Goal: Task Accomplishment & Management: Use online tool/utility

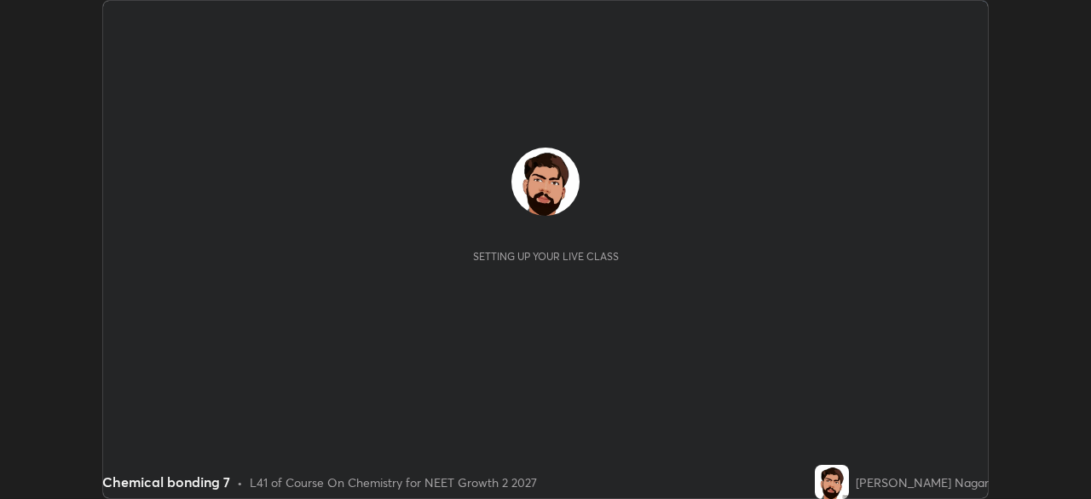
scroll to position [499, 1090]
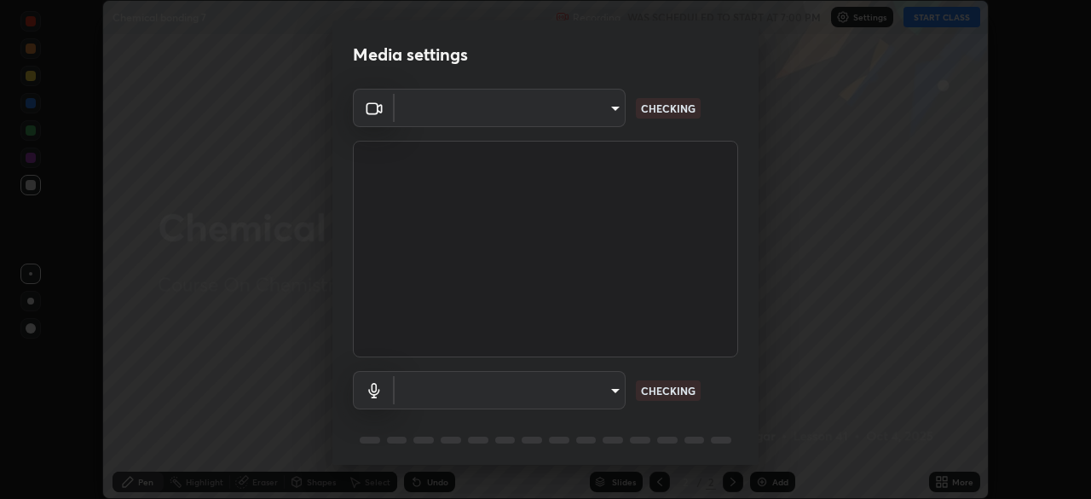
type input "fc38be1871f717ddc8e1b512eadbf63495b763d4820be899b5c927fedf8d93a0"
type input "51fe8f225bf5d629e72ad0ae53a519889cfb3ff01f940cc726373c4ba70a389a"
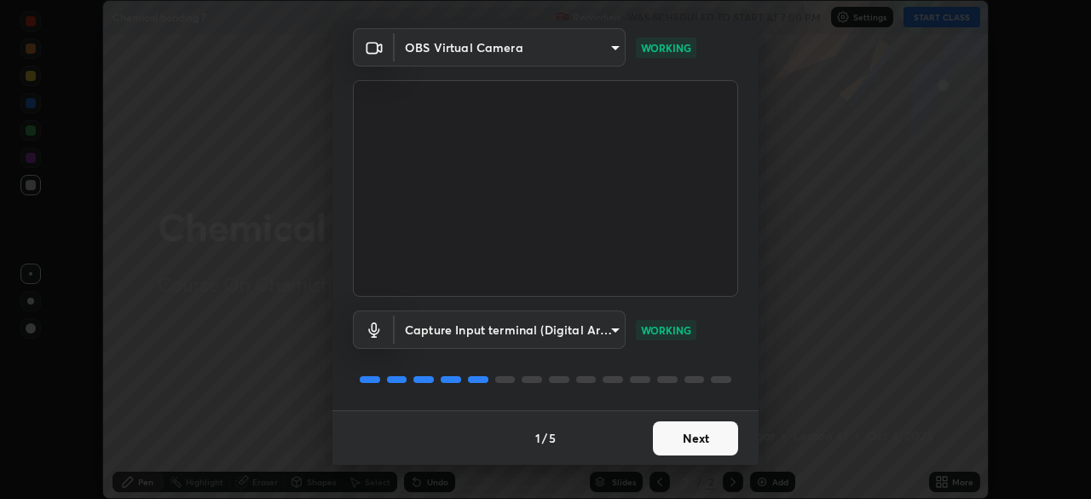
click at [701, 445] on button "Next" at bounding box center [695, 438] width 85 height 34
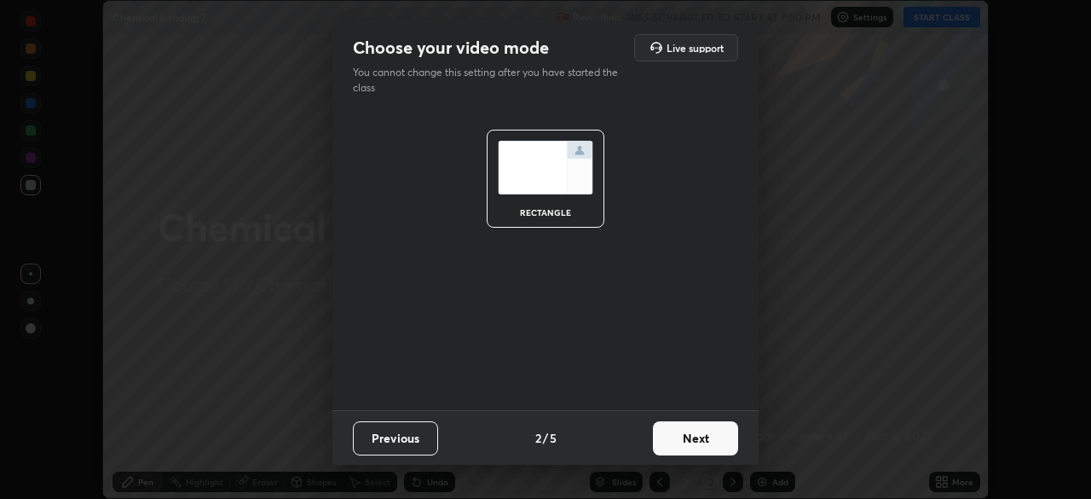
click at [699, 446] on button "Next" at bounding box center [695, 438] width 85 height 34
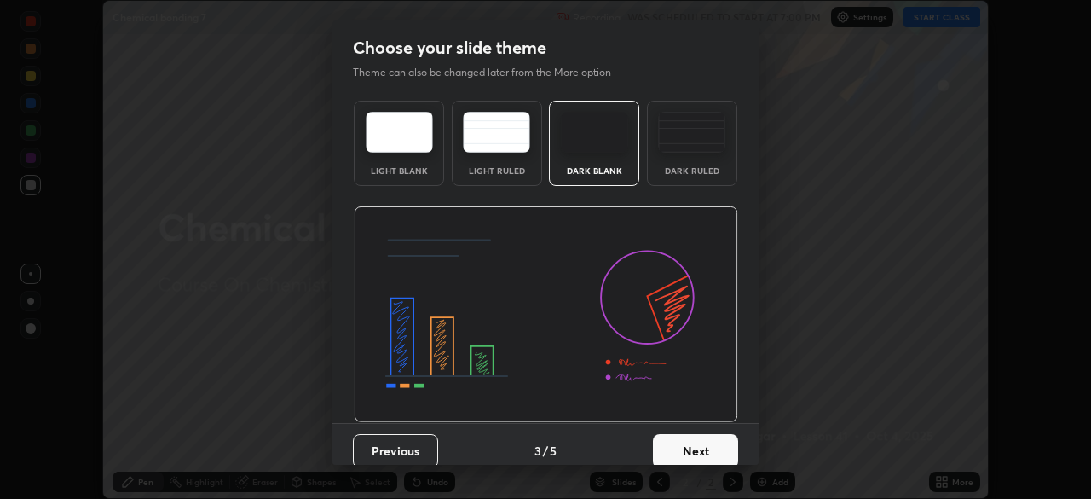
click at [701, 447] on button "Next" at bounding box center [695, 451] width 85 height 34
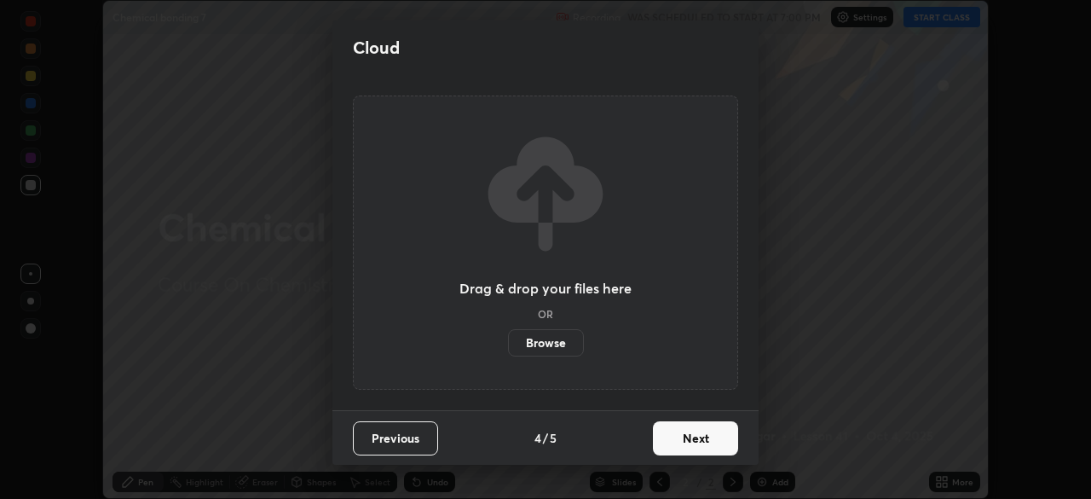
click at [698, 451] on button "Next" at bounding box center [695, 438] width 85 height 34
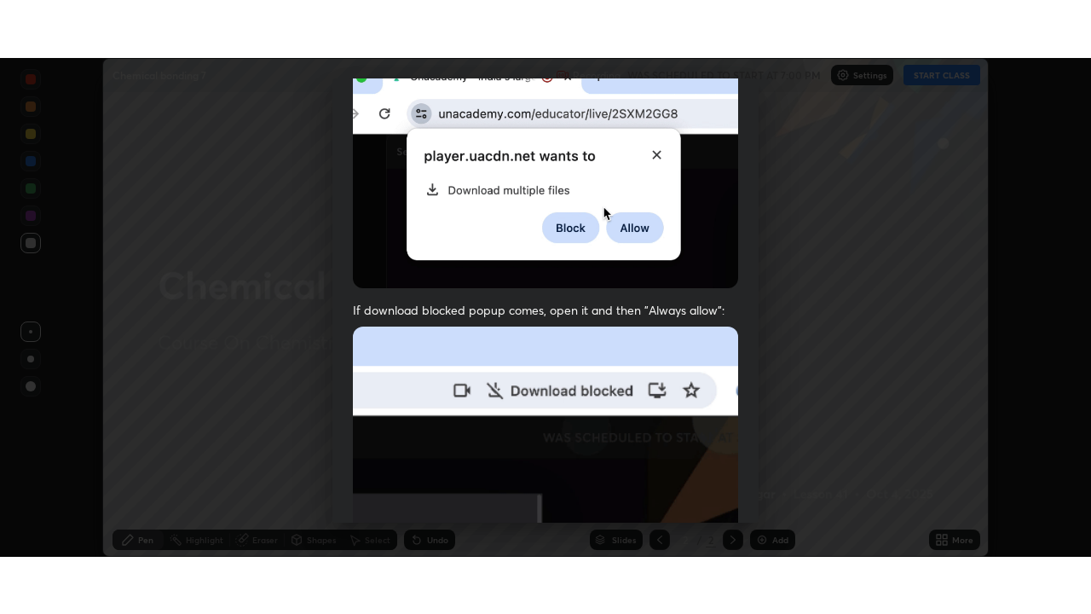
scroll to position [408, 0]
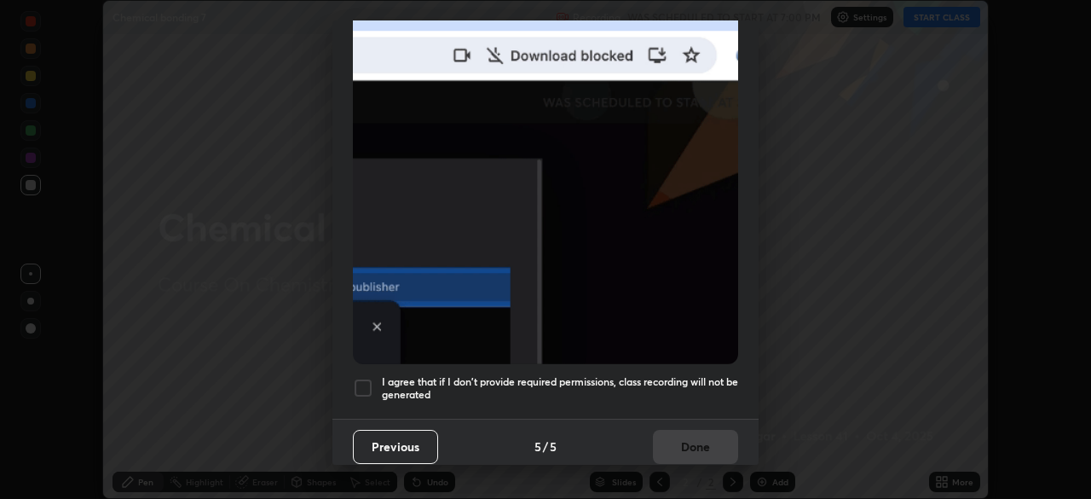
click at [682, 384] on h5 "I agree that if I don't provide required permissions, class recording will not …" at bounding box center [560, 388] width 356 height 26
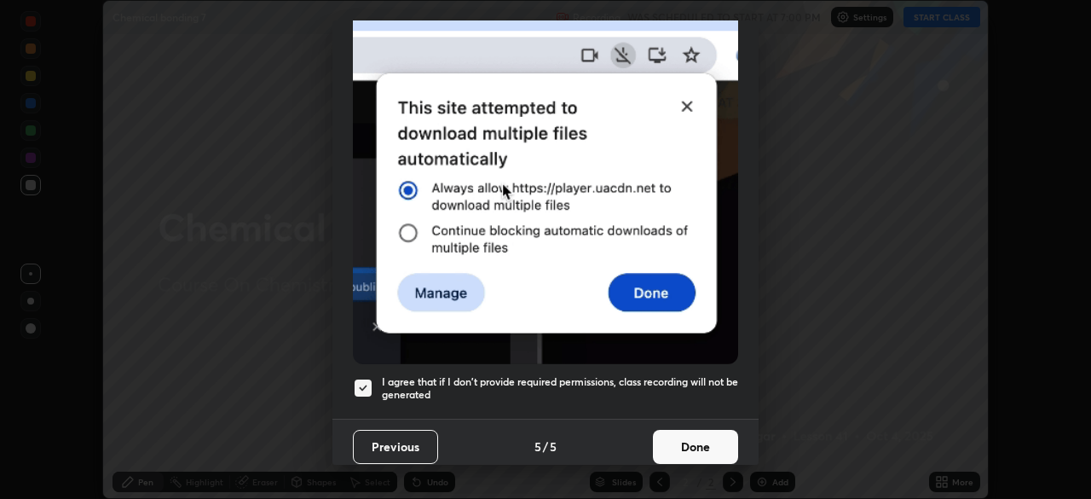
click at [686, 430] on button "Done" at bounding box center [695, 447] width 85 height 34
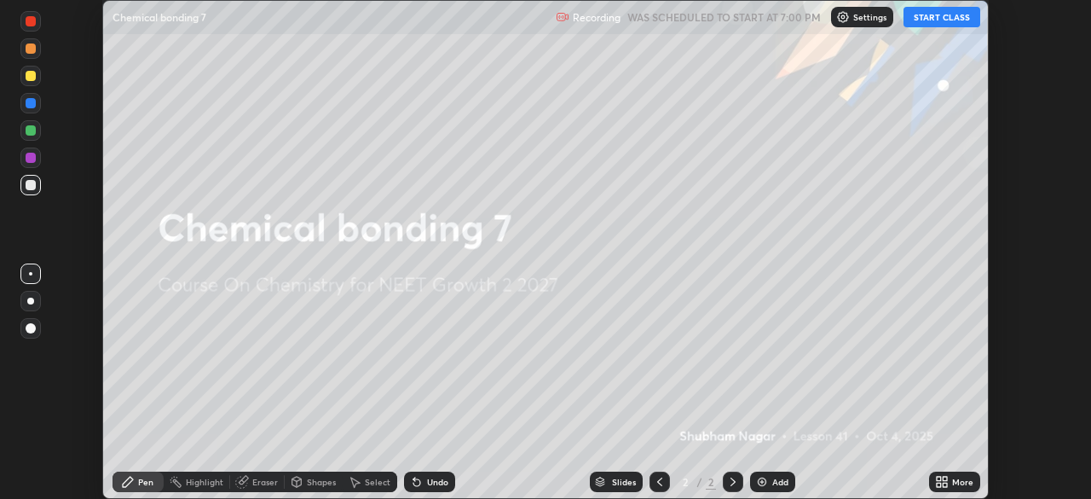
click at [951, 14] on button "START CLASS" at bounding box center [941, 17] width 77 height 20
click at [937, 485] on icon at bounding box center [939, 484] width 4 height 4
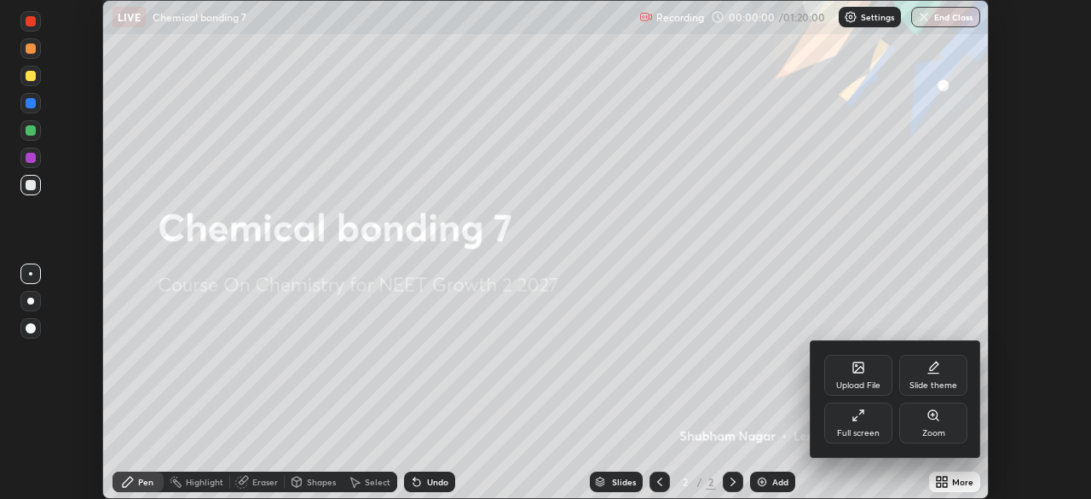
click at [844, 423] on div "Full screen" at bounding box center [858, 422] width 68 height 41
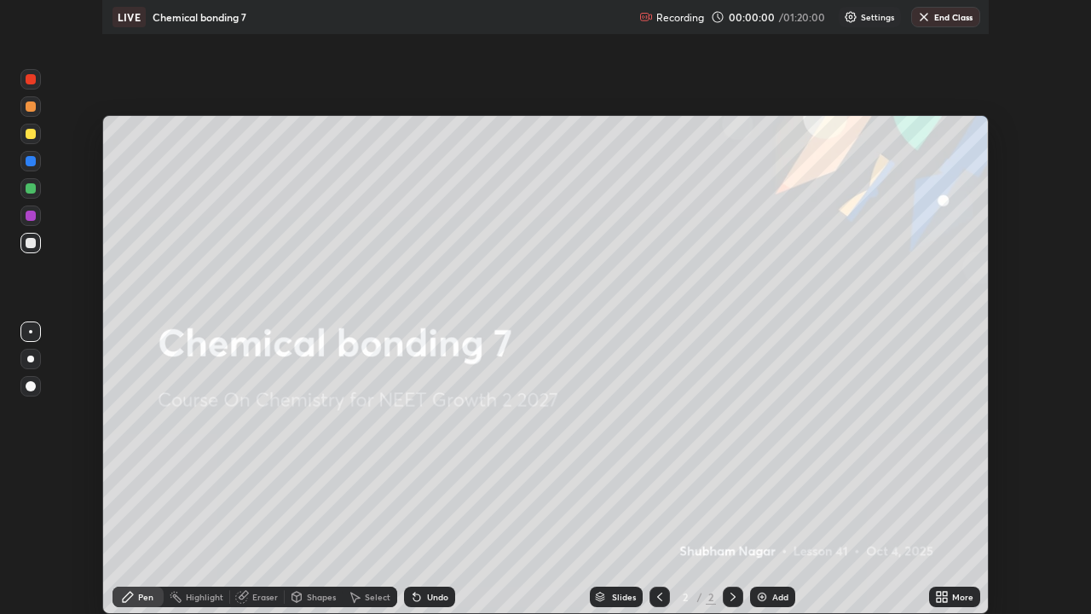
scroll to position [614, 1091]
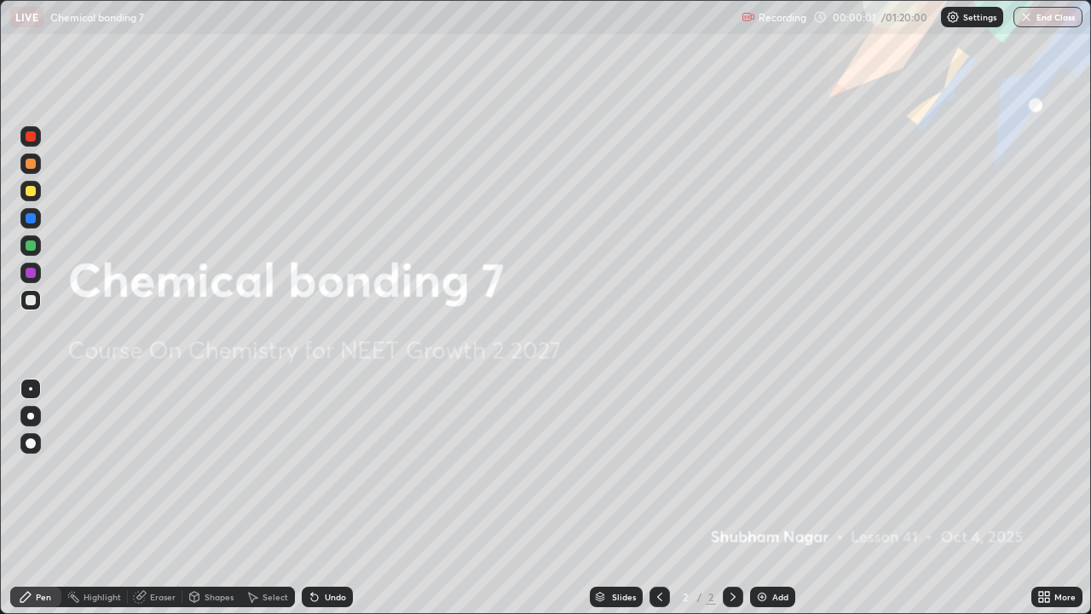
click at [768, 498] on div "Add" at bounding box center [772, 596] width 45 height 20
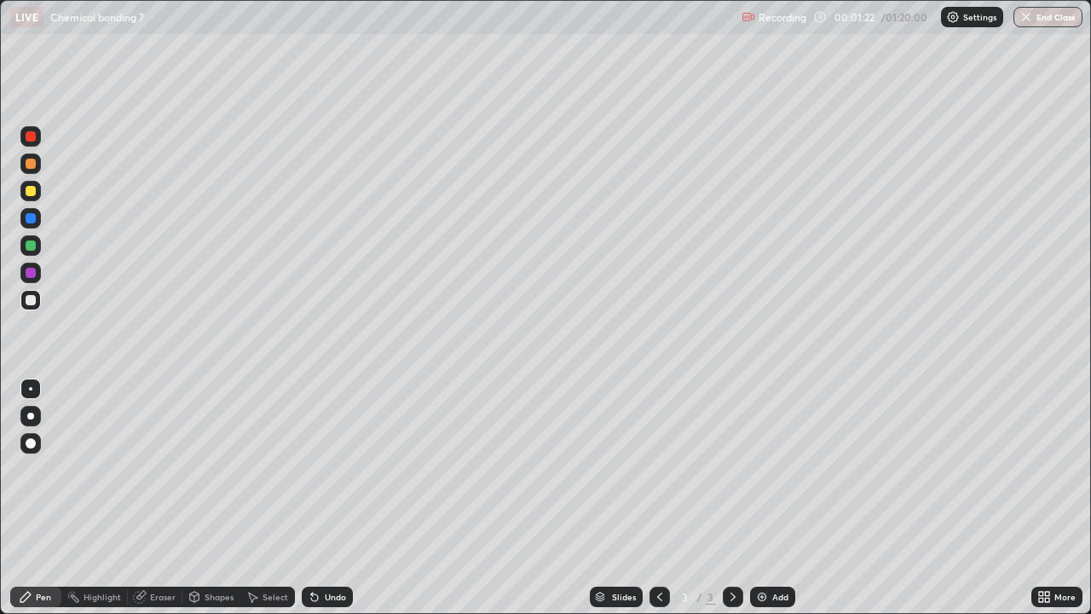
click at [29, 424] on div at bounding box center [30, 416] width 20 height 20
click at [31, 189] on div at bounding box center [31, 191] width 10 height 10
click at [31, 301] on div at bounding box center [31, 300] width 10 height 10
click at [656, 498] on icon at bounding box center [660, 597] width 14 height 14
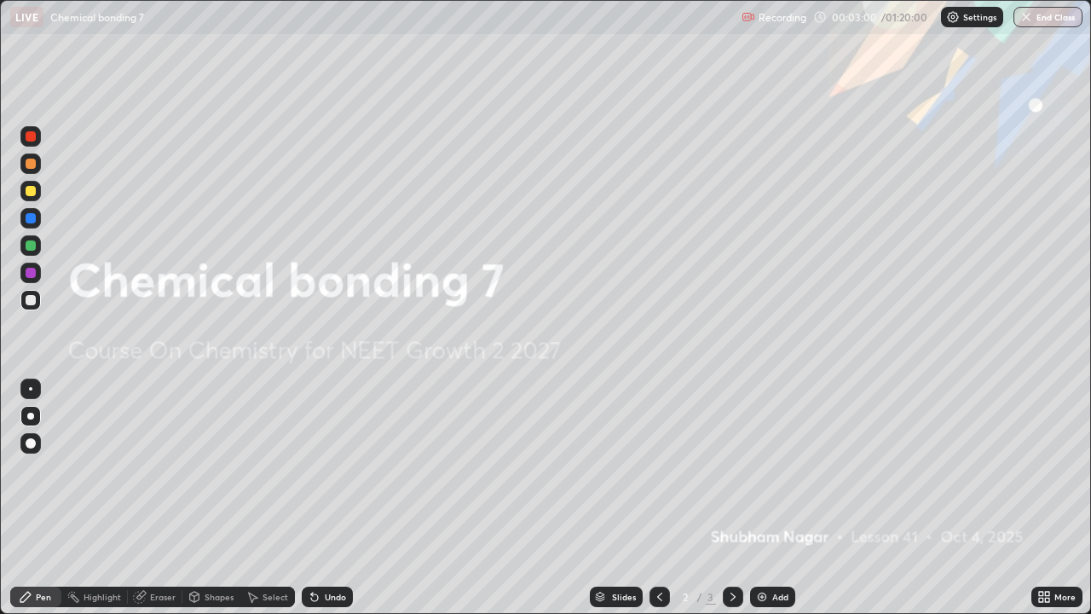
click at [765, 498] on img at bounding box center [762, 597] width 14 height 14
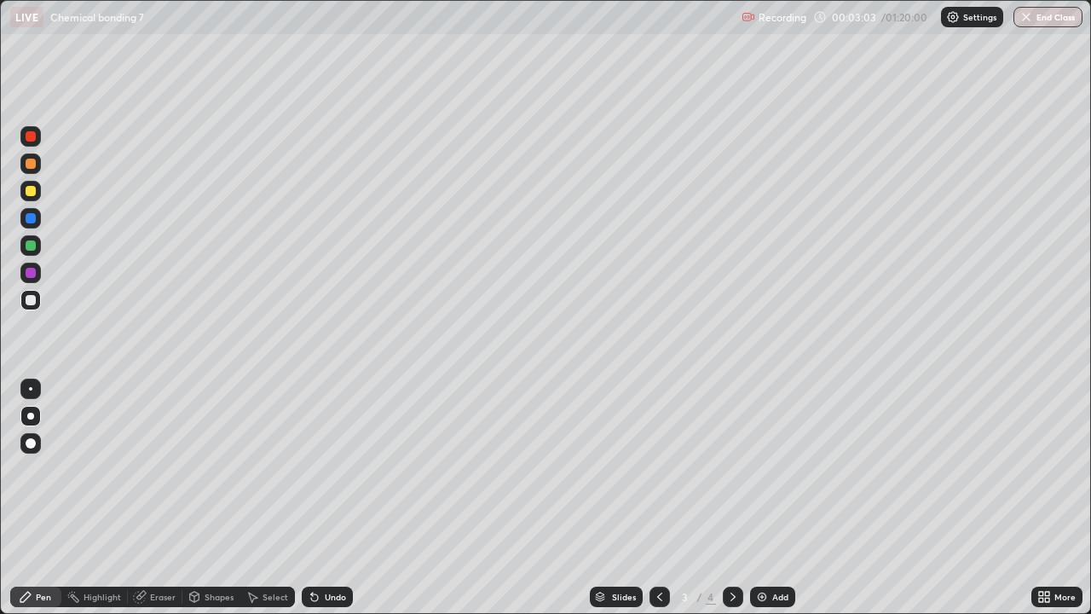
click at [30, 301] on div at bounding box center [31, 300] width 10 height 10
click at [37, 269] on div at bounding box center [30, 272] width 20 height 20
click at [731, 498] on icon at bounding box center [733, 597] width 14 height 14
click at [660, 498] on icon at bounding box center [660, 597] width 14 height 14
click at [726, 498] on icon at bounding box center [733, 597] width 14 height 14
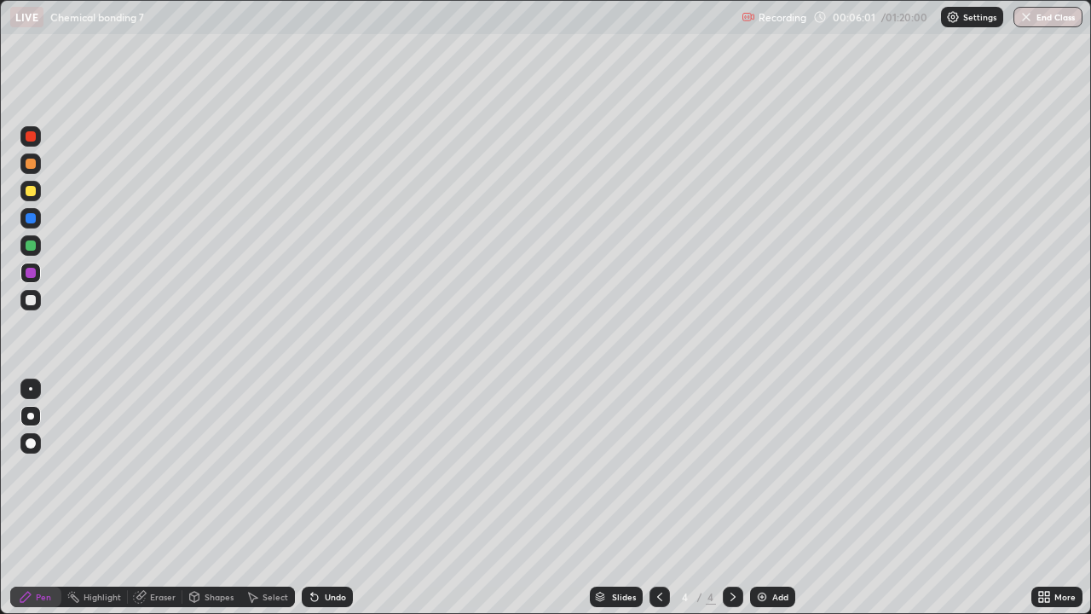
click at [29, 300] on div at bounding box center [31, 300] width 10 height 10
click at [726, 498] on icon at bounding box center [733, 597] width 14 height 14
click at [757, 498] on img at bounding box center [762, 597] width 14 height 14
click at [660, 498] on icon at bounding box center [660, 597] width 14 height 14
click at [726, 498] on icon at bounding box center [733, 597] width 14 height 14
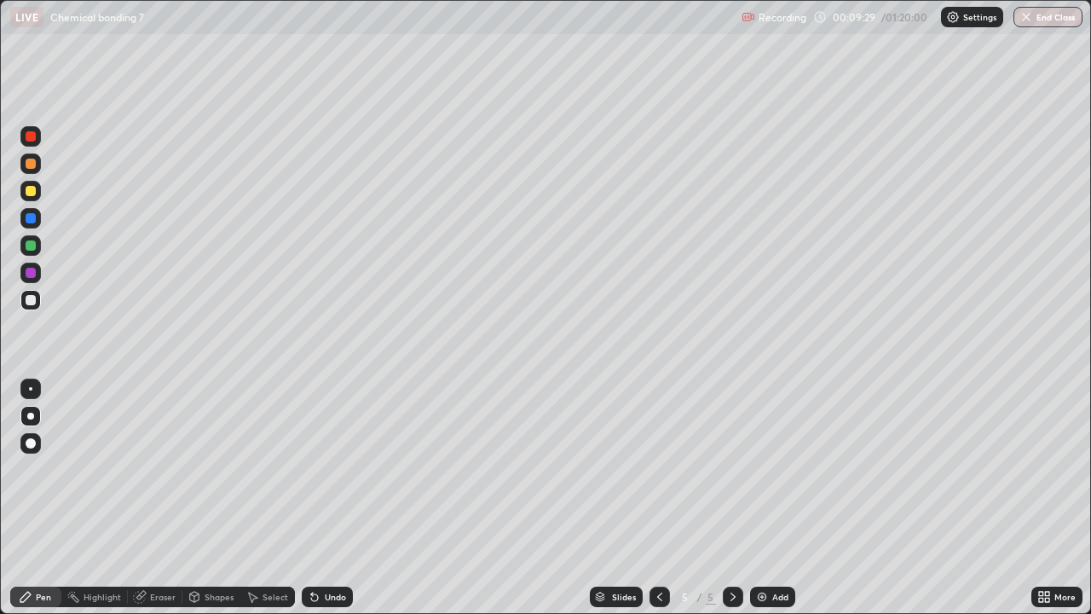
click at [723, 498] on div at bounding box center [733, 596] width 20 height 20
click at [730, 498] on icon at bounding box center [733, 597] width 14 height 14
click at [758, 498] on img at bounding box center [762, 597] width 14 height 14
click at [28, 301] on div at bounding box center [31, 300] width 10 height 10
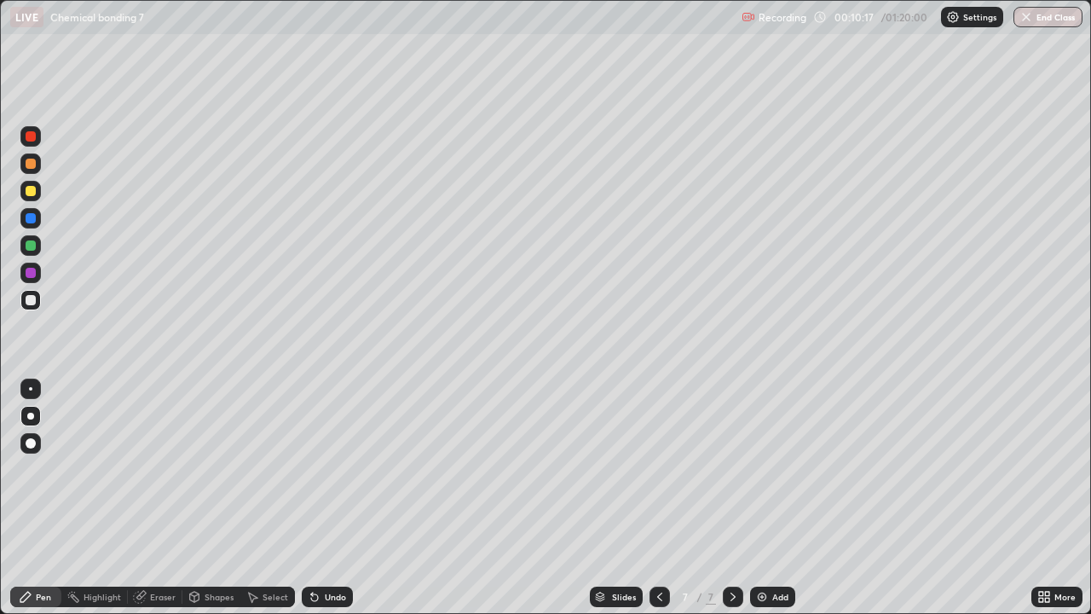
click at [32, 246] on div at bounding box center [31, 245] width 10 height 10
click at [319, 498] on div "Undo" at bounding box center [327, 596] width 51 height 20
click at [31, 300] on div at bounding box center [31, 300] width 10 height 10
click at [312, 498] on icon at bounding box center [314, 597] width 7 height 7
click at [658, 498] on icon at bounding box center [660, 597] width 14 height 14
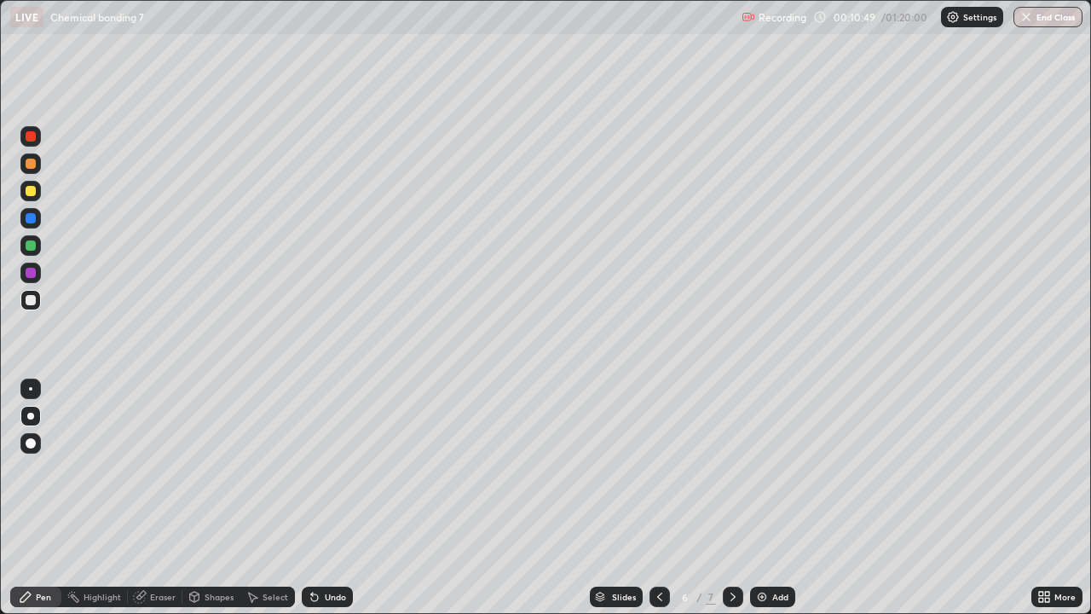
click at [662, 498] on div at bounding box center [659, 596] width 20 height 20
click at [660, 498] on icon at bounding box center [660, 597] width 14 height 14
click at [731, 498] on icon at bounding box center [733, 597] width 14 height 14
click at [740, 498] on div at bounding box center [733, 596] width 20 height 20
click at [731, 498] on icon at bounding box center [733, 597] width 14 height 14
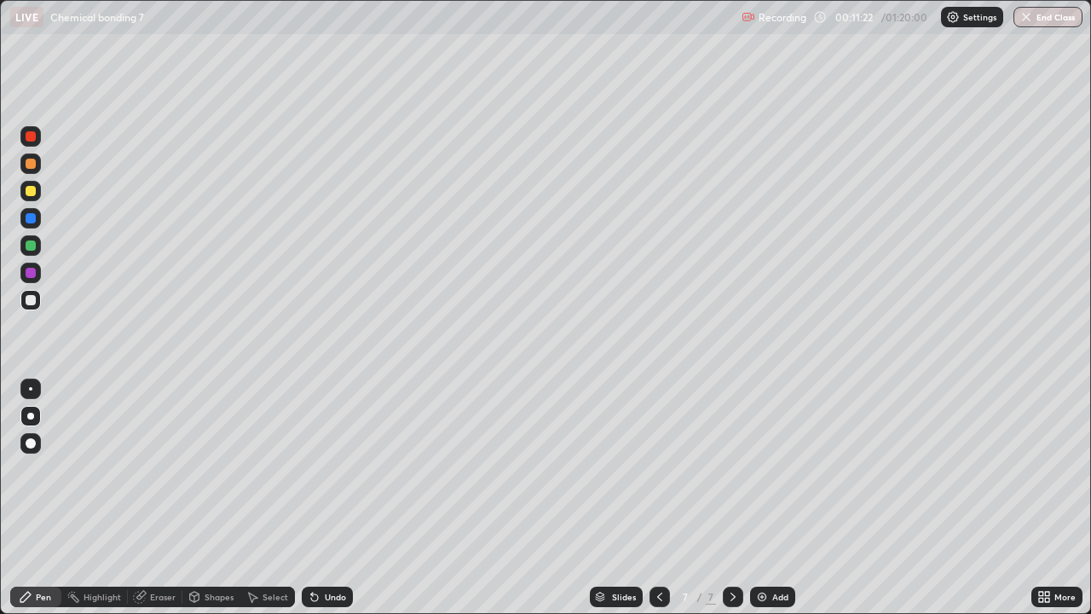
click at [666, 498] on div at bounding box center [659, 596] width 20 height 20
click at [658, 498] on icon at bounding box center [660, 597] width 14 height 14
click at [730, 498] on icon at bounding box center [732, 596] width 5 height 9
click at [658, 498] on icon at bounding box center [660, 597] width 14 height 14
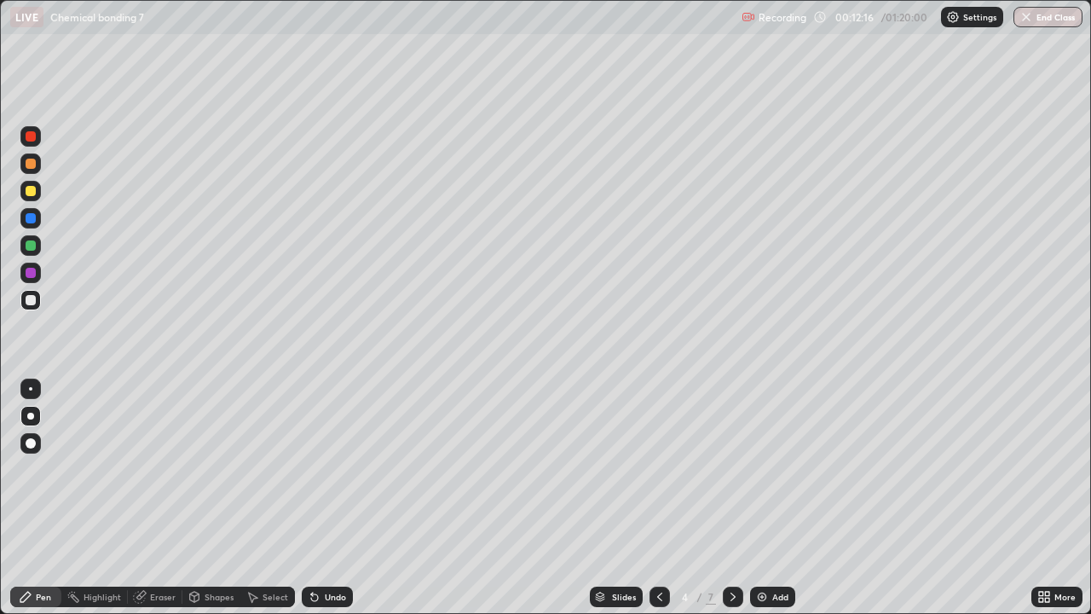
click at [726, 498] on icon at bounding box center [733, 597] width 14 height 14
click at [731, 498] on icon at bounding box center [733, 597] width 14 height 14
click at [728, 498] on icon at bounding box center [733, 597] width 14 height 14
click at [33, 274] on div at bounding box center [31, 273] width 10 height 10
click at [29, 300] on div at bounding box center [31, 300] width 10 height 10
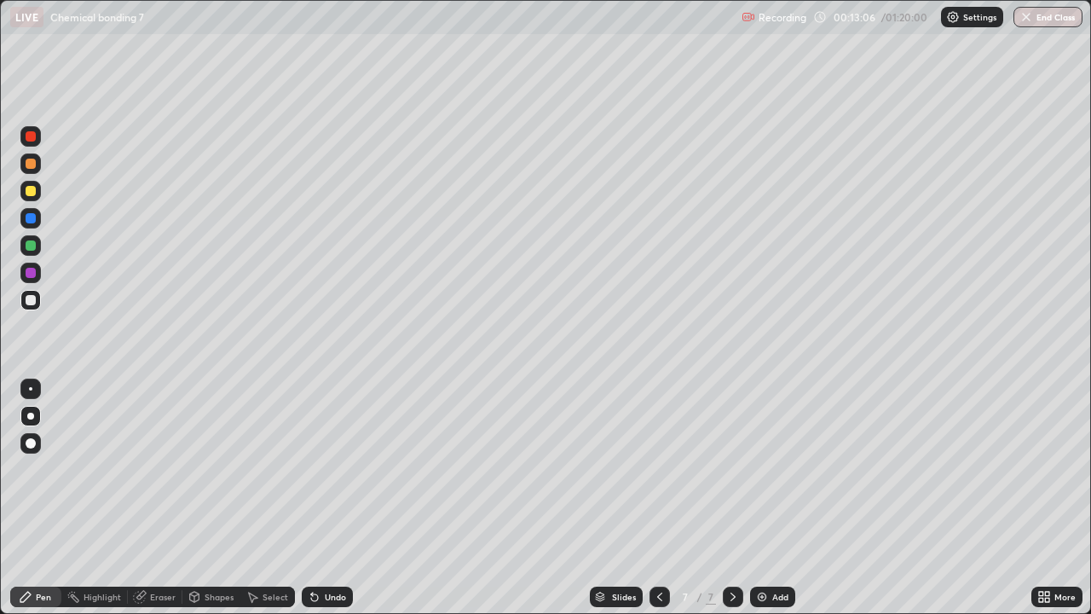
click at [32, 273] on div at bounding box center [31, 273] width 10 height 10
click at [755, 498] on img at bounding box center [762, 597] width 14 height 14
click at [29, 308] on div at bounding box center [30, 300] width 20 height 20
click at [311, 498] on icon at bounding box center [312, 593] width 2 height 2
click at [307, 498] on div "Undo" at bounding box center [327, 596] width 51 height 20
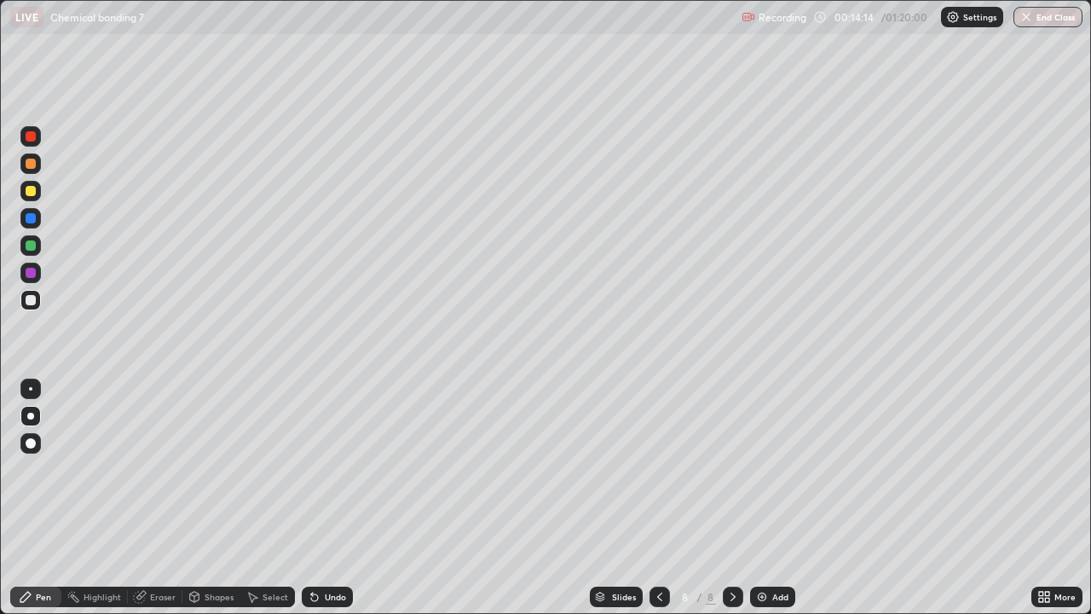
click at [30, 275] on div at bounding box center [31, 273] width 10 height 10
click at [23, 305] on div at bounding box center [30, 300] width 20 height 20
click at [38, 268] on div at bounding box center [30, 272] width 20 height 20
click at [31, 246] on div at bounding box center [31, 245] width 10 height 10
click at [31, 299] on div at bounding box center [31, 300] width 10 height 10
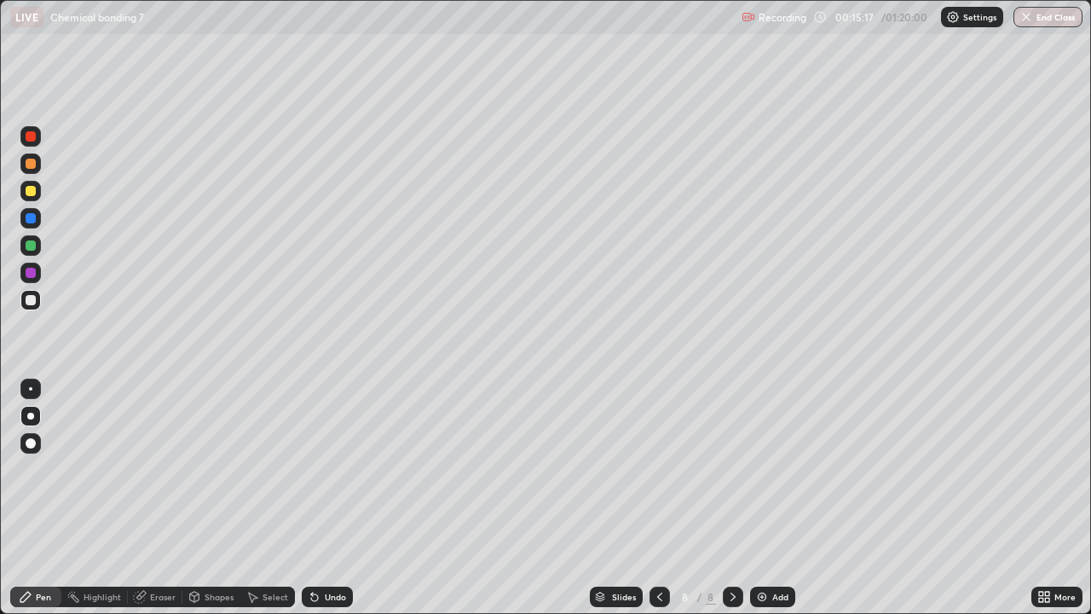
click at [658, 498] on icon at bounding box center [660, 597] width 14 height 14
click at [734, 498] on icon at bounding box center [733, 597] width 14 height 14
click at [731, 498] on icon at bounding box center [733, 597] width 14 height 14
click at [774, 498] on div "Add" at bounding box center [780, 596] width 16 height 9
click at [320, 498] on div "Undo" at bounding box center [327, 596] width 51 height 20
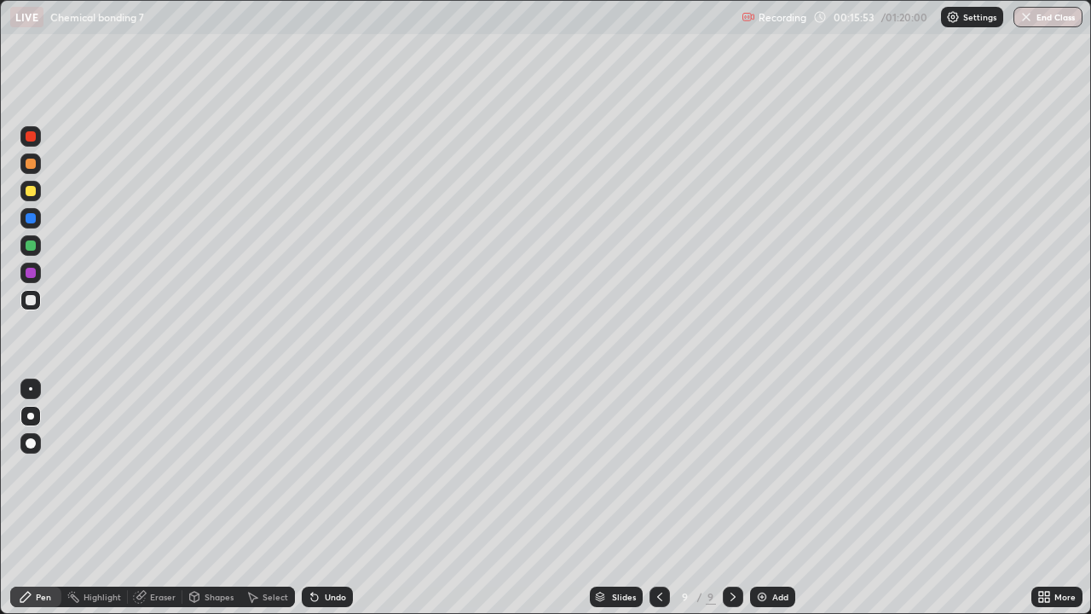
click at [312, 498] on icon at bounding box center [314, 597] width 7 height 7
click at [315, 498] on icon at bounding box center [314, 597] width 7 height 7
click at [312, 498] on icon at bounding box center [314, 597] width 7 height 7
click at [308, 498] on div "Undo" at bounding box center [327, 596] width 51 height 20
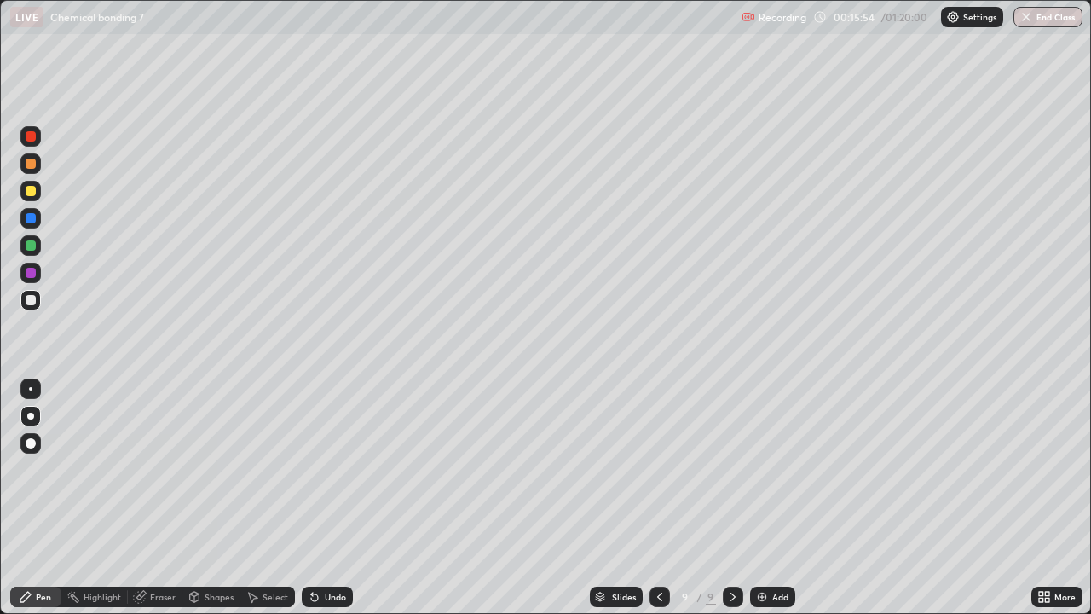
click at [311, 498] on icon at bounding box center [314, 597] width 7 height 7
click at [318, 498] on icon at bounding box center [315, 597] width 14 height 14
click at [32, 246] on div at bounding box center [31, 245] width 10 height 10
click at [26, 301] on div at bounding box center [31, 300] width 10 height 10
click at [40, 242] on div at bounding box center [30, 245] width 20 height 20
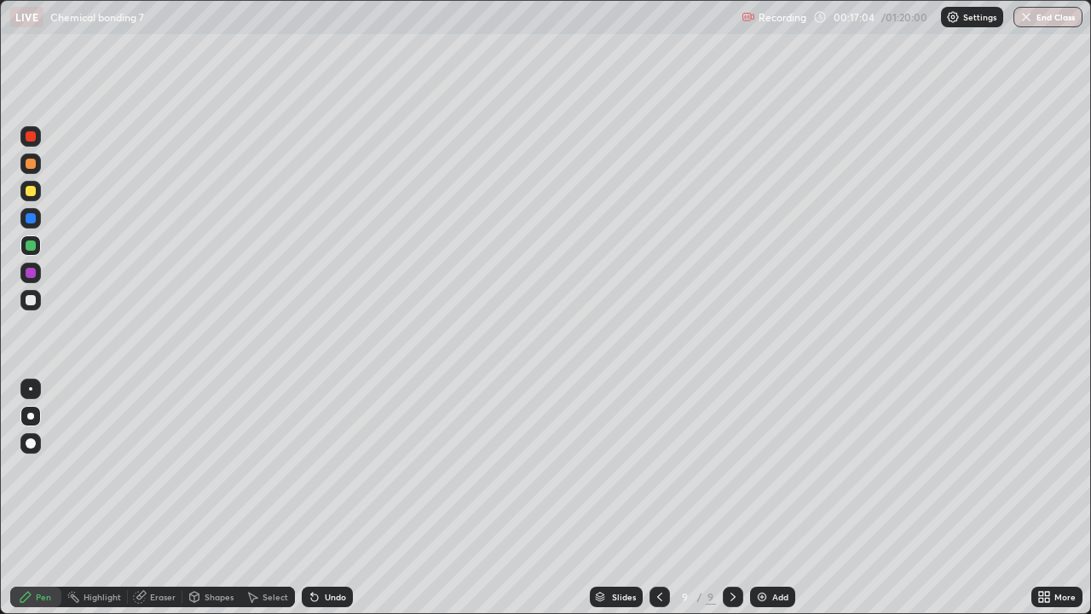
click at [23, 297] on div at bounding box center [30, 300] width 20 height 20
click at [325, 498] on div "Undo" at bounding box center [335, 596] width 21 height 9
click at [731, 498] on icon at bounding box center [733, 597] width 14 height 14
click at [758, 498] on img at bounding box center [762, 597] width 14 height 14
click at [27, 238] on div at bounding box center [30, 245] width 20 height 20
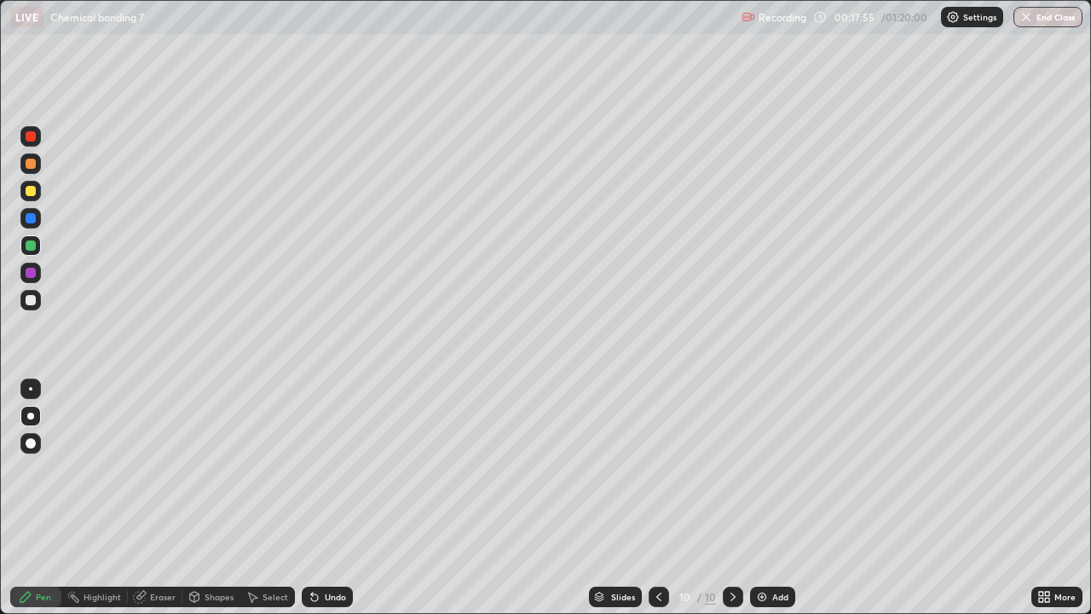
click at [29, 300] on div at bounding box center [31, 300] width 10 height 10
click at [39, 241] on div at bounding box center [30, 245] width 20 height 20
click at [37, 299] on div at bounding box center [30, 300] width 20 height 20
click at [37, 212] on div at bounding box center [30, 218] width 20 height 20
click at [33, 302] on div at bounding box center [31, 300] width 10 height 10
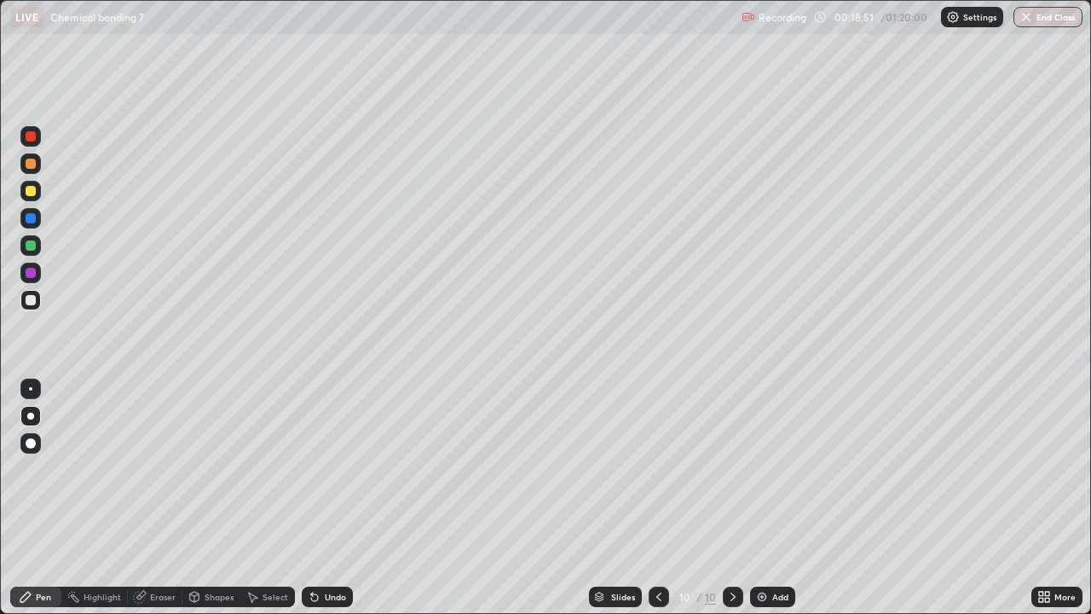
click at [650, 498] on div at bounding box center [659, 596] width 20 height 20
click at [657, 498] on icon at bounding box center [659, 597] width 14 height 14
click at [31, 301] on div at bounding box center [31, 300] width 10 height 10
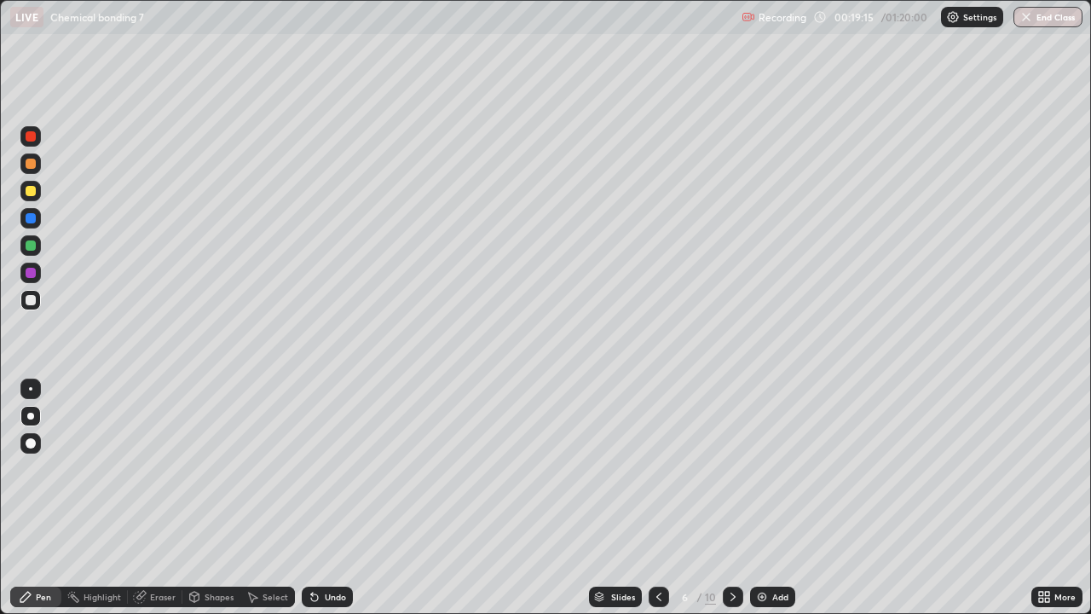
click at [311, 498] on icon at bounding box center [314, 597] width 7 height 7
click at [312, 498] on icon at bounding box center [315, 597] width 14 height 14
click at [30, 268] on div at bounding box center [31, 273] width 10 height 10
click at [723, 498] on div at bounding box center [733, 596] width 20 height 20
click at [724, 498] on div at bounding box center [733, 596] width 20 height 20
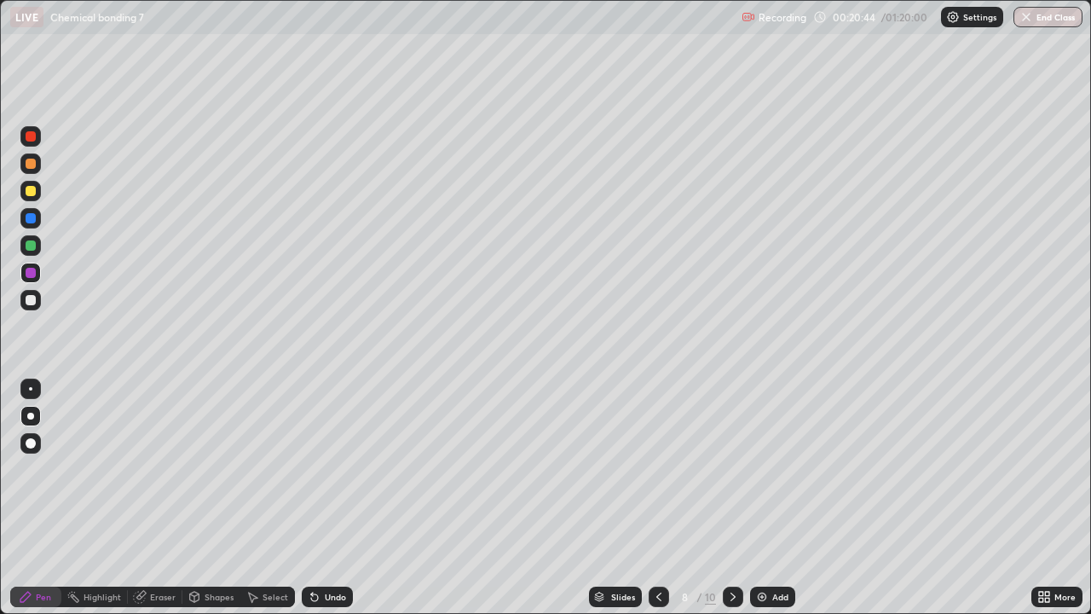
click at [730, 498] on icon at bounding box center [732, 596] width 5 height 9
click at [731, 498] on icon at bounding box center [733, 597] width 14 height 14
click at [768, 498] on div "Add" at bounding box center [772, 596] width 45 height 20
click at [30, 302] on div at bounding box center [31, 300] width 10 height 10
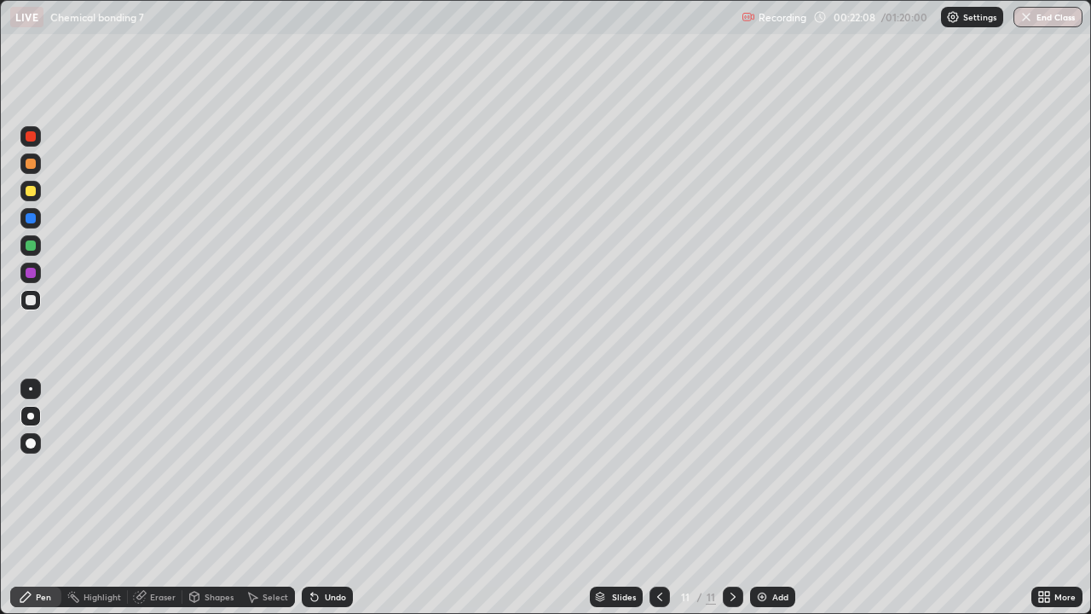
click at [30, 303] on div at bounding box center [31, 300] width 10 height 10
click at [201, 498] on div "Shapes" at bounding box center [211, 596] width 58 height 20
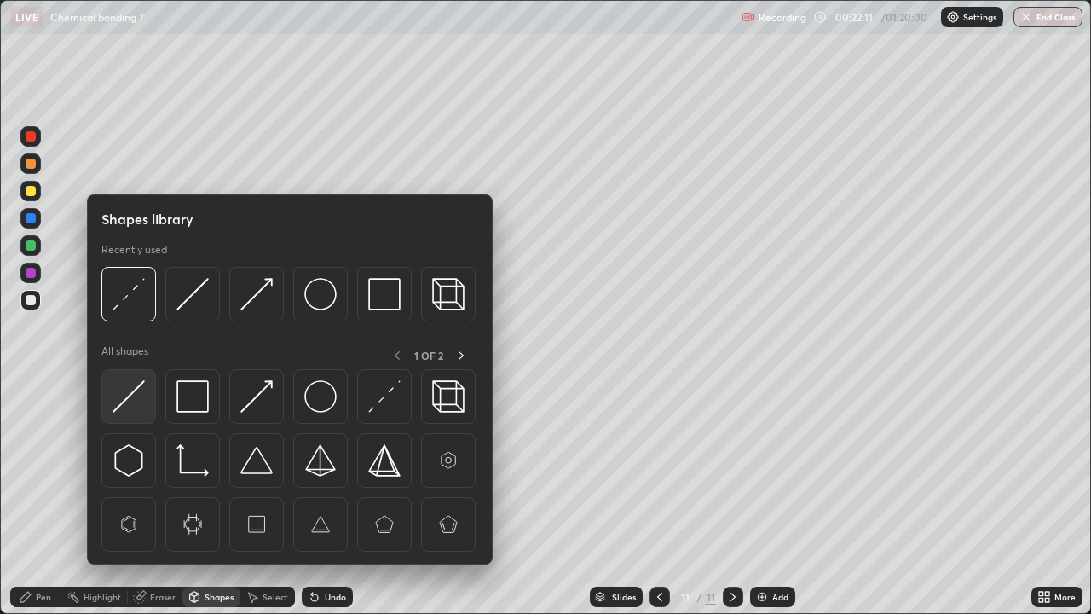
click at [141, 401] on img at bounding box center [128, 396] width 32 height 32
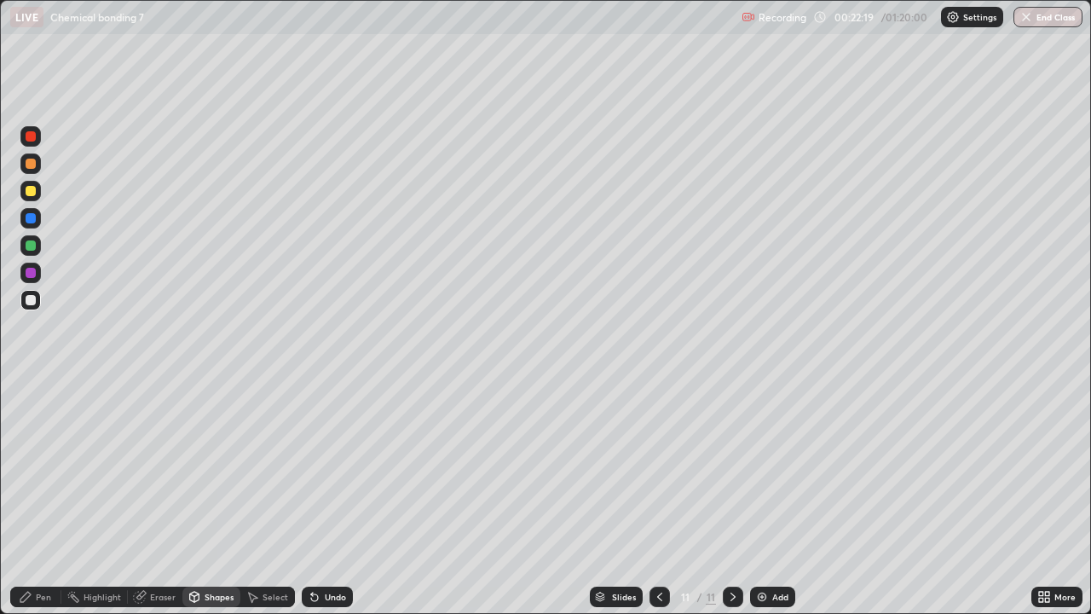
click at [36, 498] on div "Pen" at bounding box center [43, 596] width 15 height 9
click at [28, 274] on div at bounding box center [31, 273] width 10 height 10
click at [311, 498] on icon at bounding box center [312, 593] width 2 height 2
click at [308, 498] on icon at bounding box center [315, 597] width 14 height 14
click at [311, 498] on icon at bounding box center [314, 597] width 7 height 7
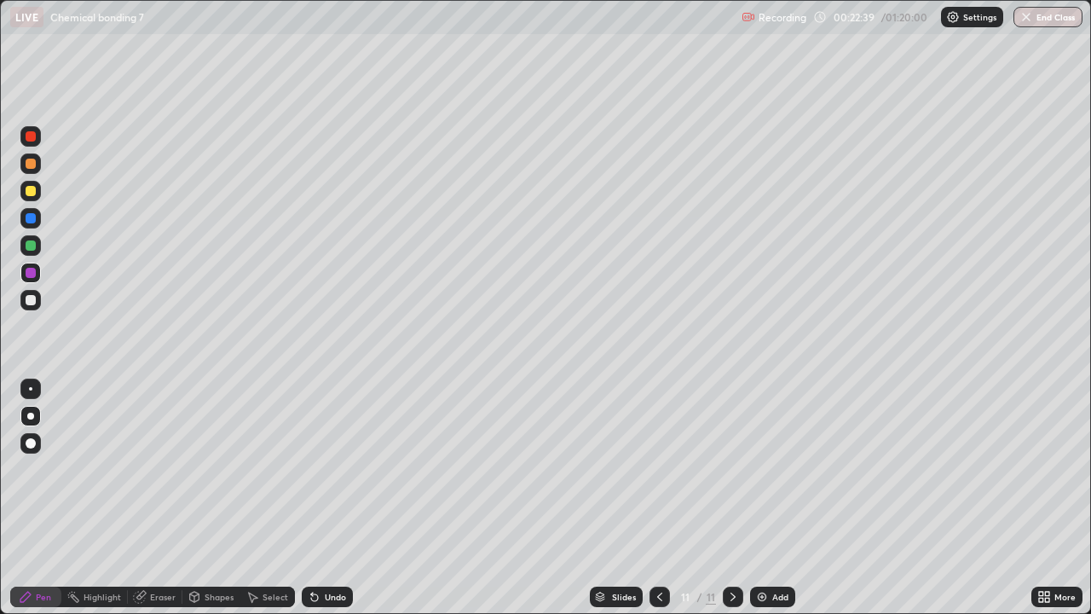
click at [30, 301] on div at bounding box center [31, 300] width 10 height 10
click at [259, 498] on div "Select" at bounding box center [267, 596] width 55 height 20
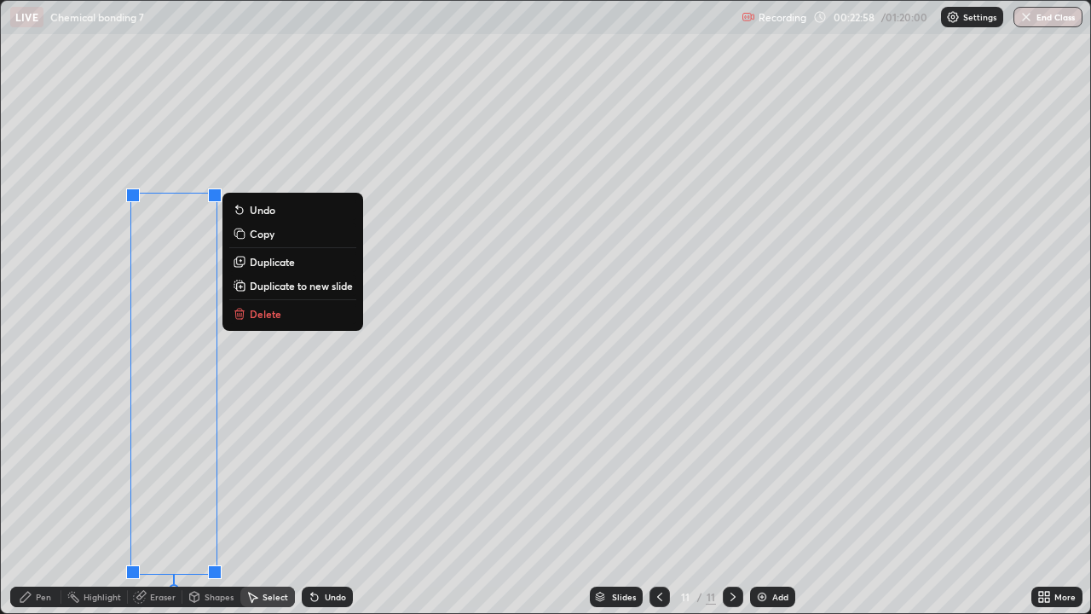
click at [262, 263] on p "Duplicate" at bounding box center [272, 262] width 45 height 14
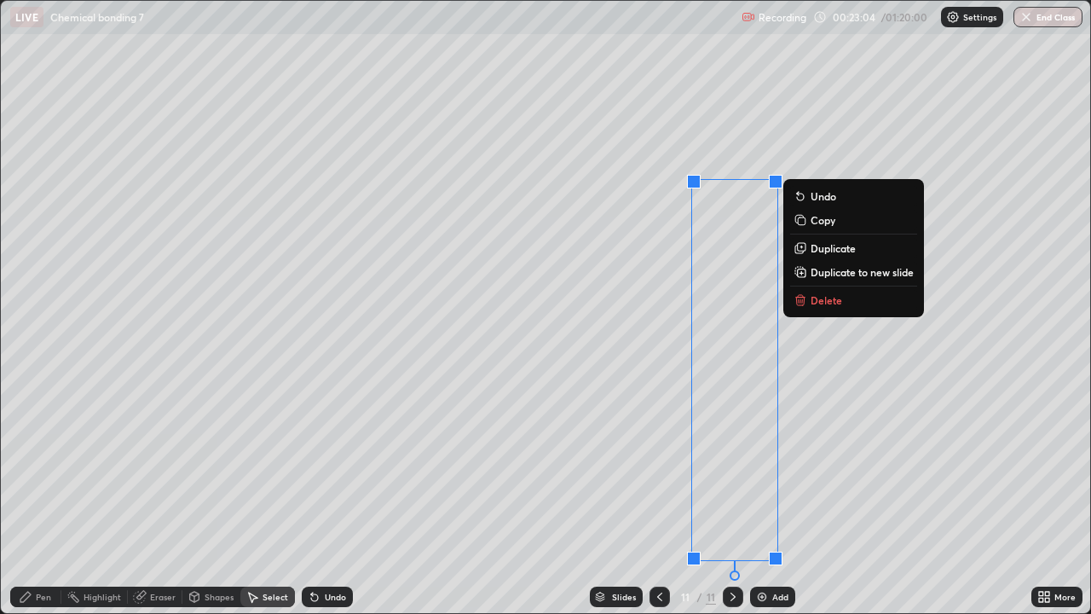
click at [833, 498] on div "0 ° Undo Copy Duplicate Duplicate to new slide Delete" at bounding box center [545, 307] width 1089 height 612
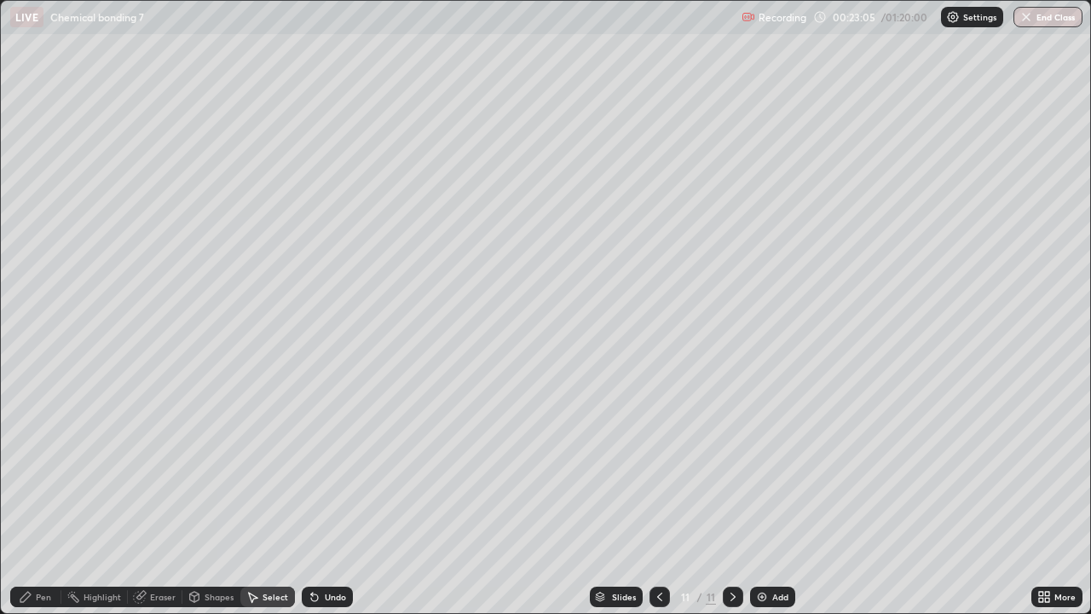
click at [159, 498] on div "Eraser" at bounding box center [163, 596] width 26 height 9
click at [31, 498] on icon at bounding box center [25, 596] width 10 height 10
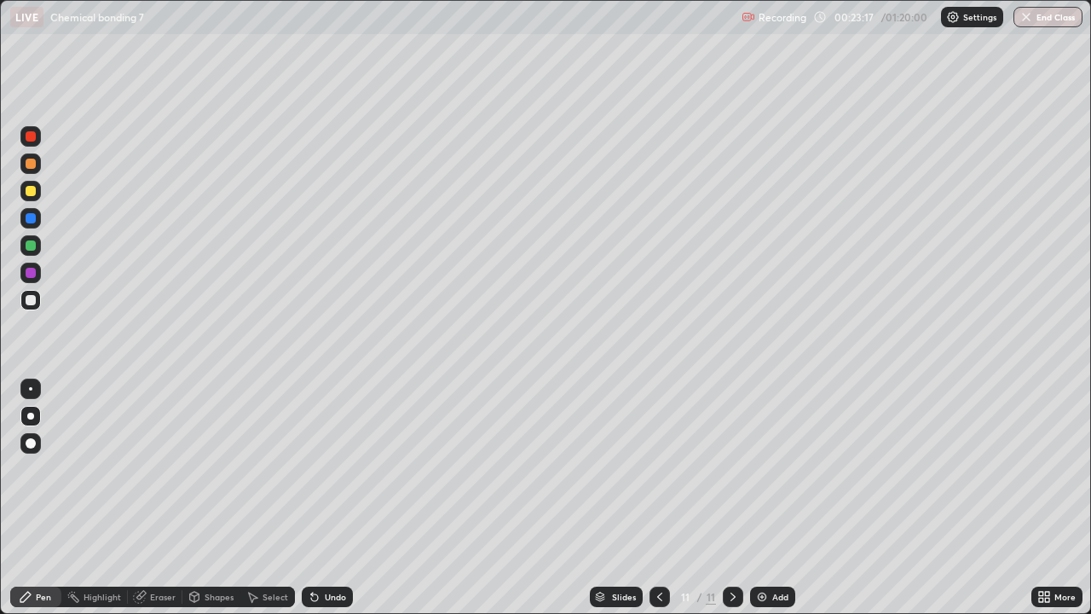
click at [26, 276] on div at bounding box center [31, 273] width 10 height 10
click at [30, 296] on div at bounding box center [31, 300] width 10 height 10
click at [23, 245] on div at bounding box center [30, 245] width 20 height 20
click at [0, 292] on div "Setting up your live class" at bounding box center [545, 307] width 1091 height 614
click at [26, 273] on div at bounding box center [31, 273] width 10 height 10
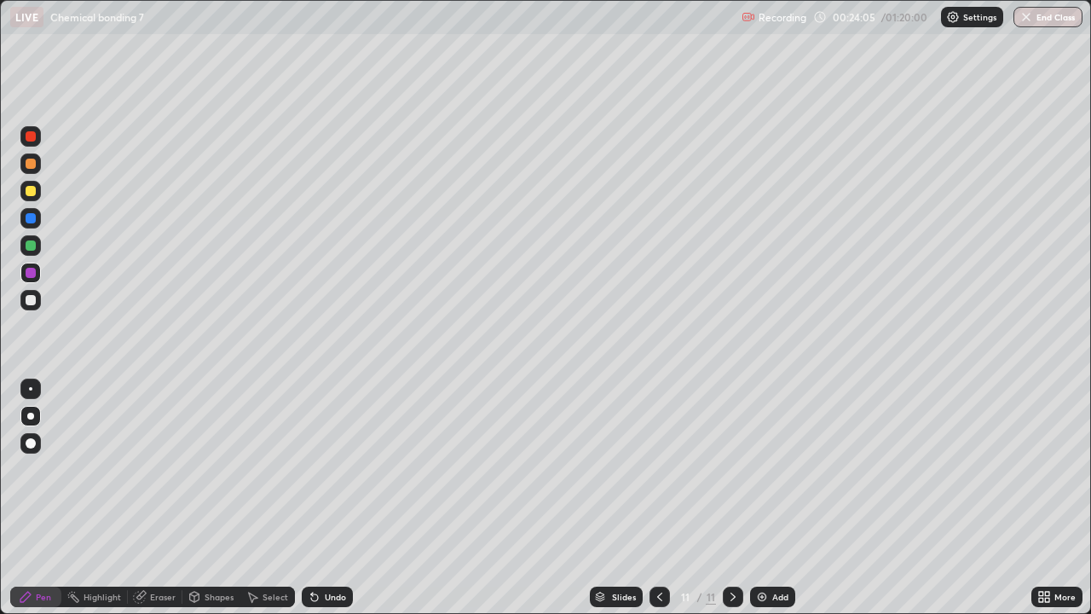
click at [0, 305] on div "Setting up your live class" at bounding box center [545, 307] width 1091 height 614
click at [27, 242] on div at bounding box center [31, 245] width 10 height 10
click at [26, 271] on div at bounding box center [31, 273] width 10 height 10
click at [32, 245] on div at bounding box center [31, 245] width 10 height 10
click at [32, 271] on div at bounding box center [31, 273] width 10 height 10
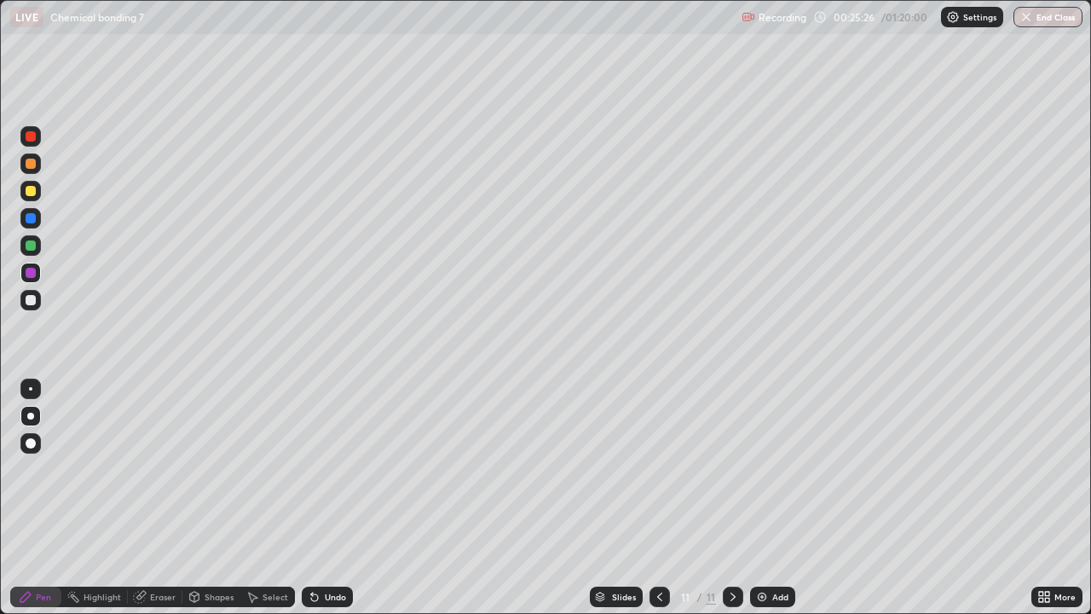
click at [34, 249] on div at bounding box center [31, 245] width 10 height 10
click at [32, 274] on div at bounding box center [31, 273] width 10 height 10
click at [33, 276] on div at bounding box center [31, 273] width 10 height 10
click at [35, 249] on div at bounding box center [31, 245] width 10 height 10
click at [30, 222] on div at bounding box center [31, 218] width 10 height 10
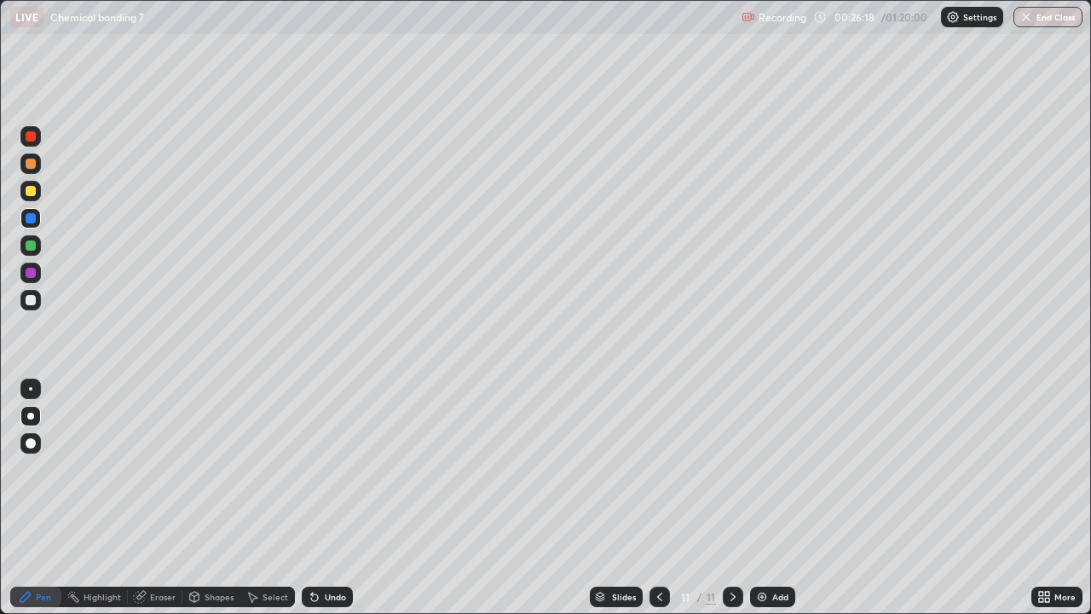
click at [322, 498] on div "Undo" at bounding box center [327, 596] width 51 height 20
click at [37, 304] on div at bounding box center [30, 300] width 20 height 20
click at [29, 303] on div at bounding box center [31, 300] width 10 height 10
click at [28, 269] on div at bounding box center [31, 273] width 10 height 10
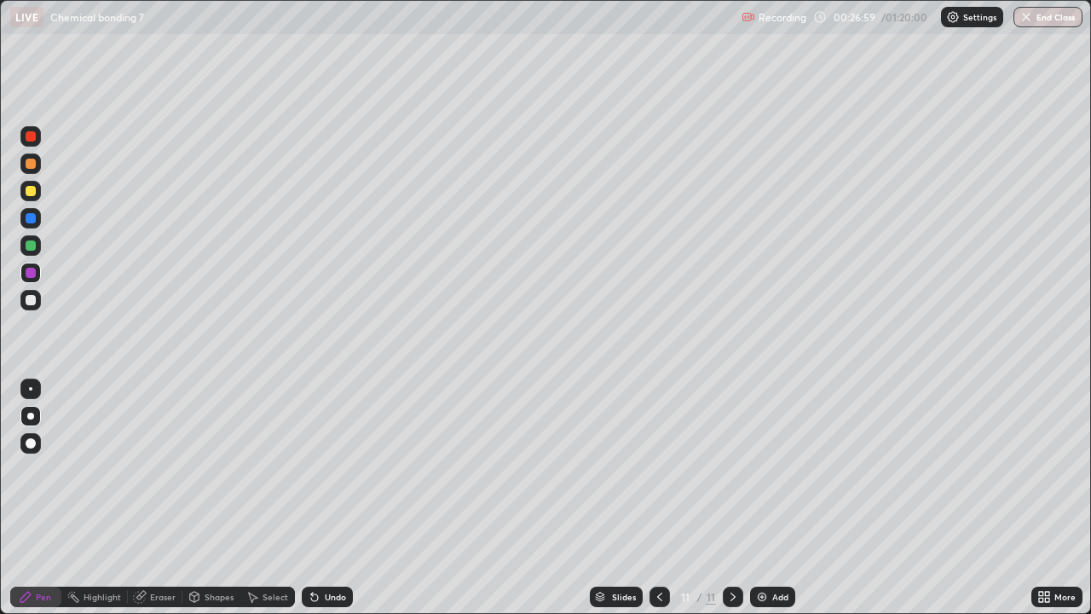
click at [26, 250] on div at bounding box center [30, 245] width 20 height 20
click at [32, 173] on div at bounding box center [30, 163] width 20 height 20
click at [30, 274] on div at bounding box center [31, 273] width 10 height 10
click at [30, 216] on div at bounding box center [31, 218] width 10 height 10
click at [32, 198] on div at bounding box center [30, 191] width 20 height 20
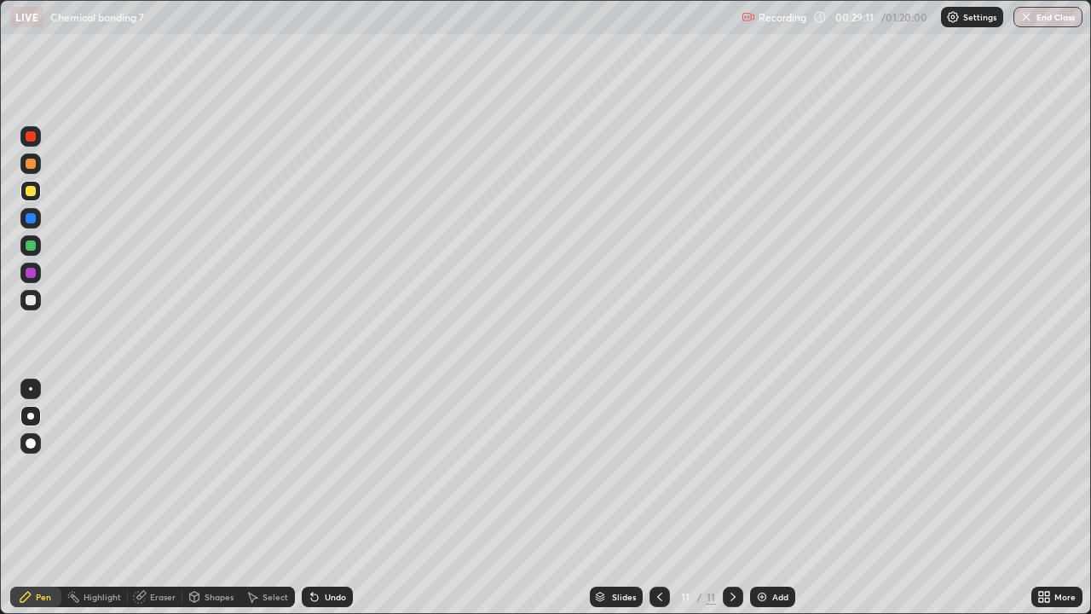
click at [31, 389] on div at bounding box center [30, 388] width 3 height 3
click at [668, 498] on div at bounding box center [659, 596] width 20 height 34
click at [660, 498] on div at bounding box center [659, 596] width 20 height 34
click at [658, 498] on icon at bounding box center [660, 597] width 14 height 14
click at [660, 498] on icon at bounding box center [660, 597] width 14 height 14
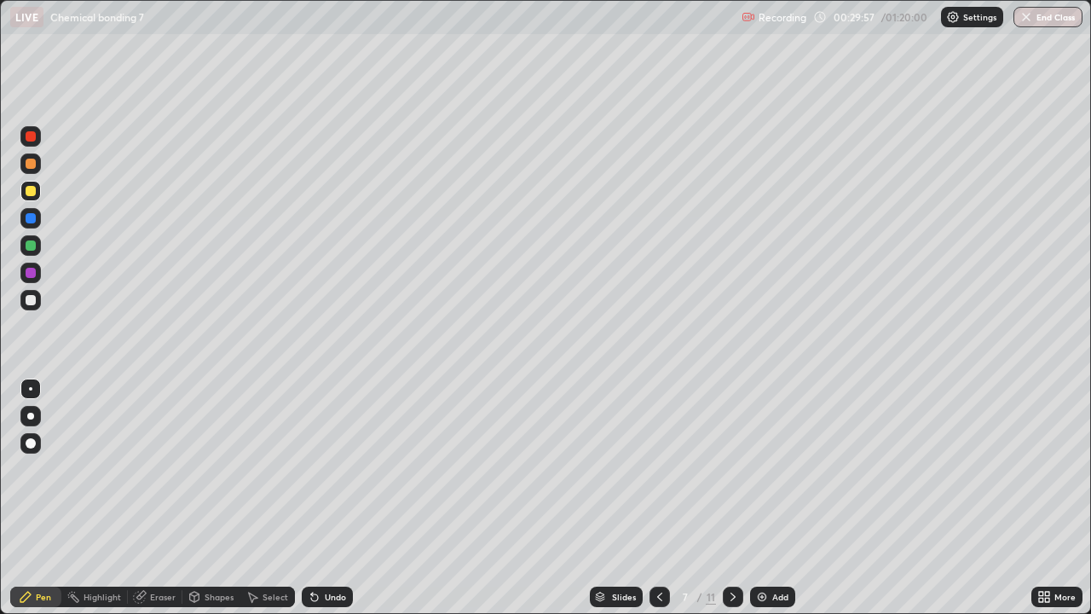
click at [654, 498] on icon at bounding box center [660, 597] width 14 height 14
click at [649, 498] on div at bounding box center [659, 596] width 20 height 20
click at [650, 498] on div at bounding box center [659, 596] width 20 height 20
click at [30, 162] on div at bounding box center [31, 164] width 10 height 10
click at [731, 498] on icon at bounding box center [733, 597] width 14 height 14
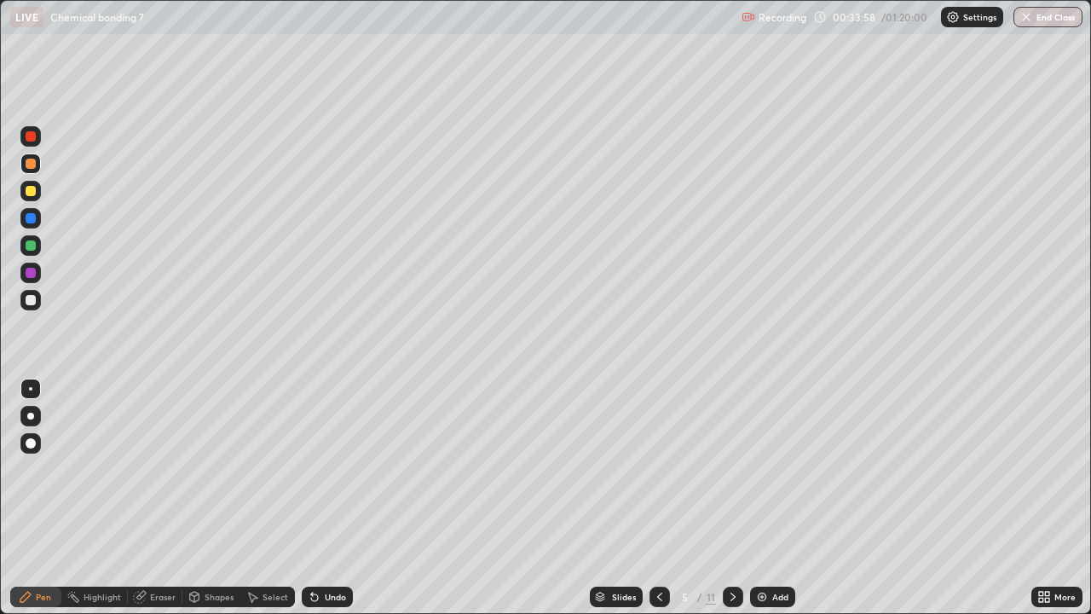
click at [728, 498] on icon at bounding box center [733, 597] width 14 height 14
click at [658, 498] on icon at bounding box center [660, 597] width 14 height 14
click at [731, 498] on icon at bounding box center [733, 597] width 14 height 14
click at [732, 498] on icon at bounding box center [732, 596] width 5 height 9
click at [734, 498] on icon at bounding box center [733, 597] width 14 height 14
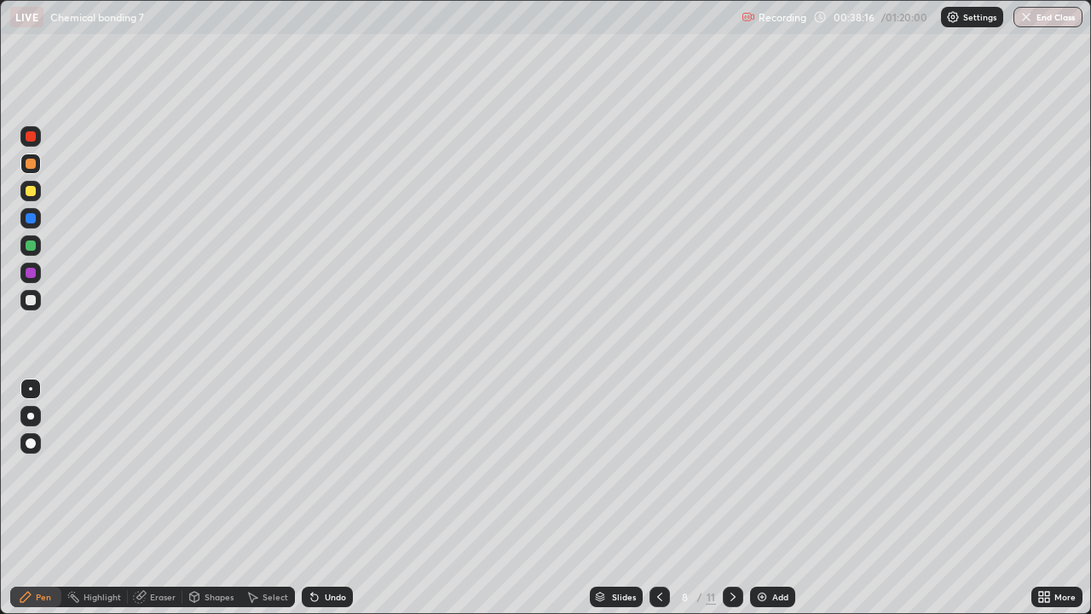
click at [26, 498] on div "Pen" at bounding box center [35, 596] width 51 height 20
click at [729, 498] on icon at bounding box center [733, 597] width 14 height 14
click at [733, 498] on icon at bounding box center [733, 597] width 14 height 14
click at [729, 498] on icon at bounding box center [733, 597] width 14 height 14
click at [157, 498] on div "Eraser" at bounding box center [163, 596] width 26 height 9
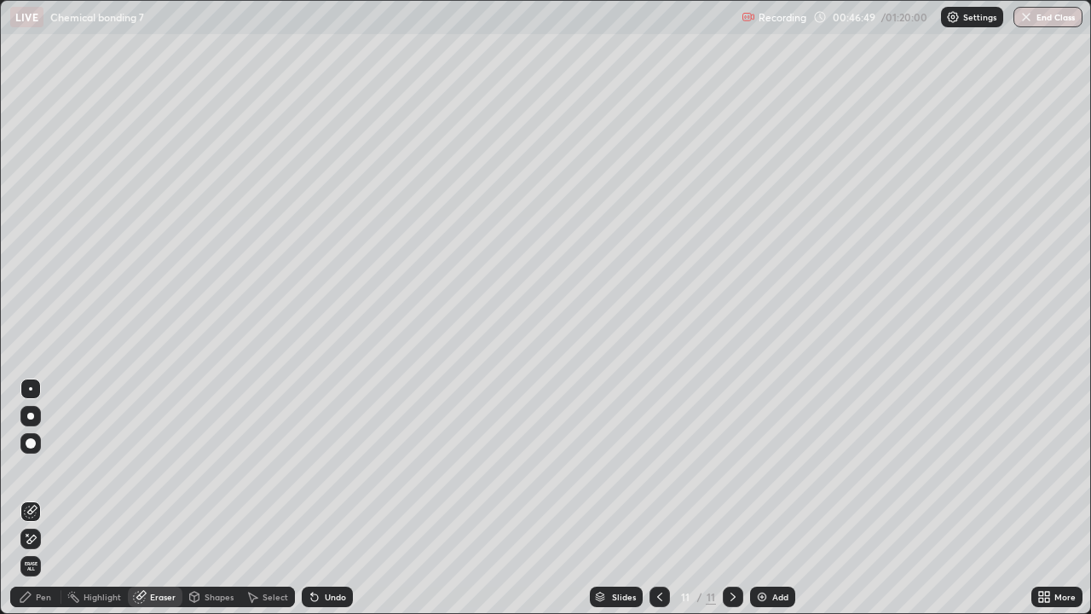
click at [30, 498] on icon at bounding box center [31, 539] width 14 height 14
click at [332, 498] on div "Undo" at bounding box center [335, 596] width 21 height 9
click at [325, 498] on div "Undo" at bounding box center [335, 596] width 21 height 9
click at [312, 498] on icon at bounding box center [314, 597] width 7 height 7
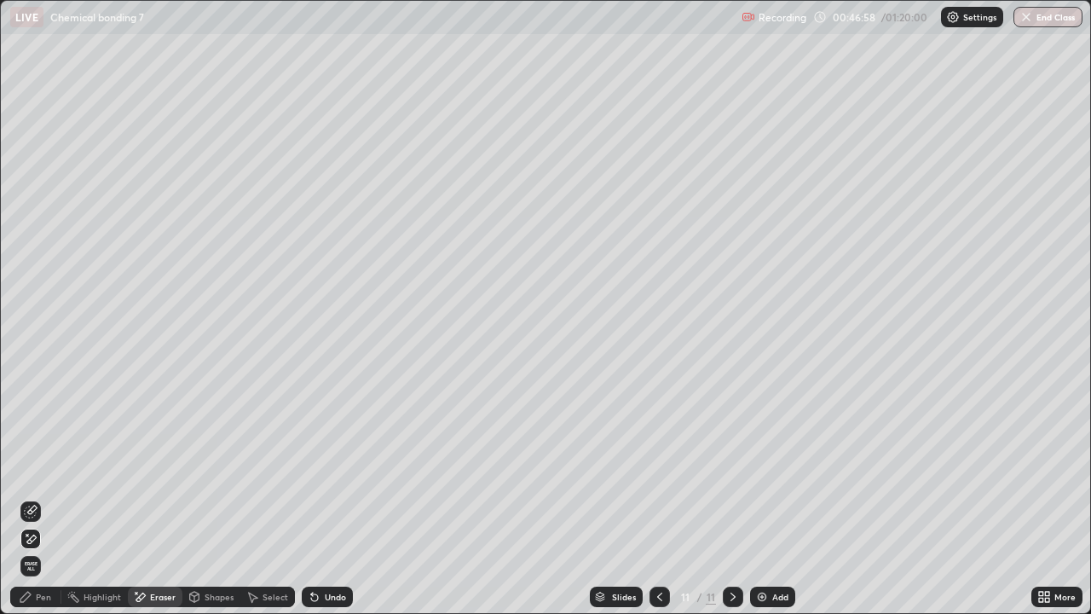
click at [312, 498] on icon at bounding box center [314, 597] width 7 height 7
click at [318, 498] on div "Undo" at bounding box center [327, 596] width 51 height 20
click at [321, 498] on div "Undo" at bounding box center [327, 596] width 51 height 20
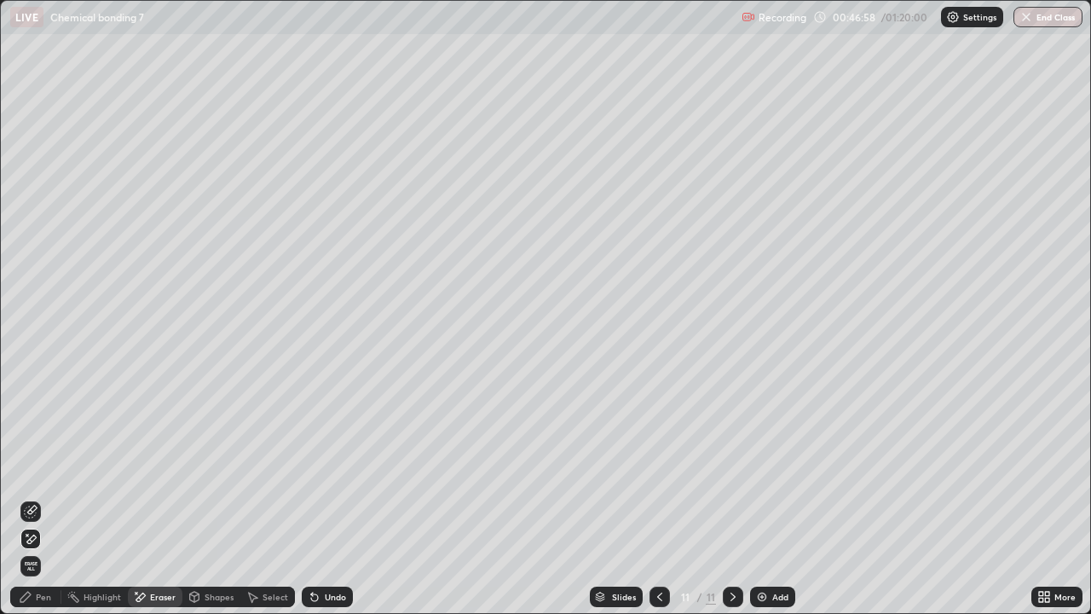
click at [320, 498] on div "Undo" at bounding box center [327, 596] width 51 height 20
click at [318, 498] on icon at bounding box center [315, 597] width 14 height 14
click at [312, 498] on icon at bounding box center [314, 597] width 7 height 7
click at [317, 498] on div "Undo" at bounding box center [327, 596] width 51 height 20
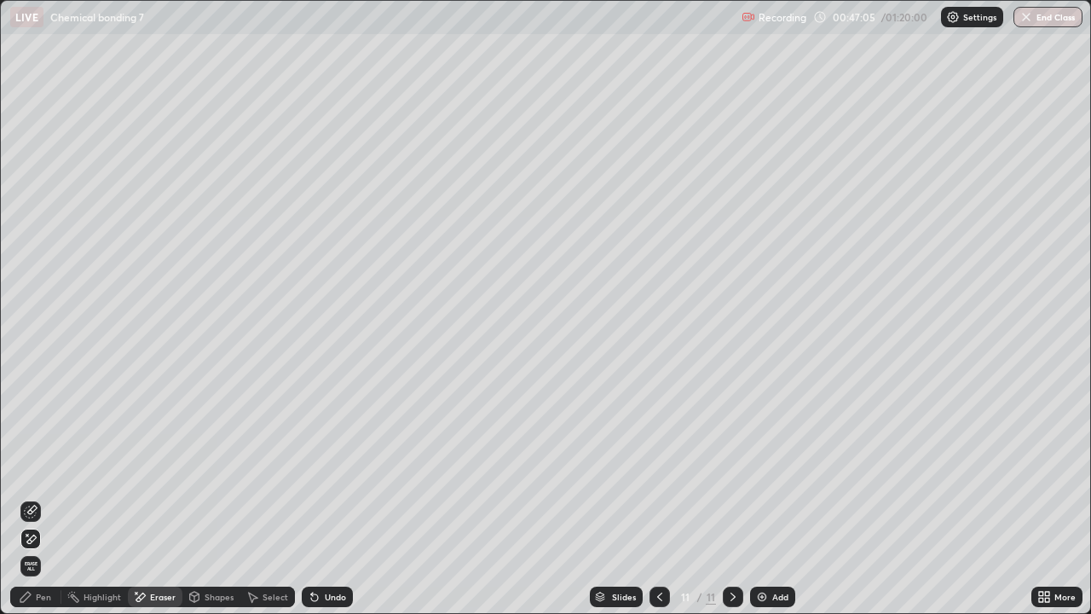
click at [318, 498] on div "Undo" at bounding box center [327, 596] width 51 height 20
click at [322, 498] on div "Undo" at bounding box center [327, 596] width 51 height 20
click at [324, 498] on div "Undo" at bounding box center [327, 596] width 51 height 20
click at [323, 498] on div "Undo" at bounding box center [327, 596] width 51 height 20
click at [322, 498] on div "Undo" at bounding box center [327, 596] width 51 height 20
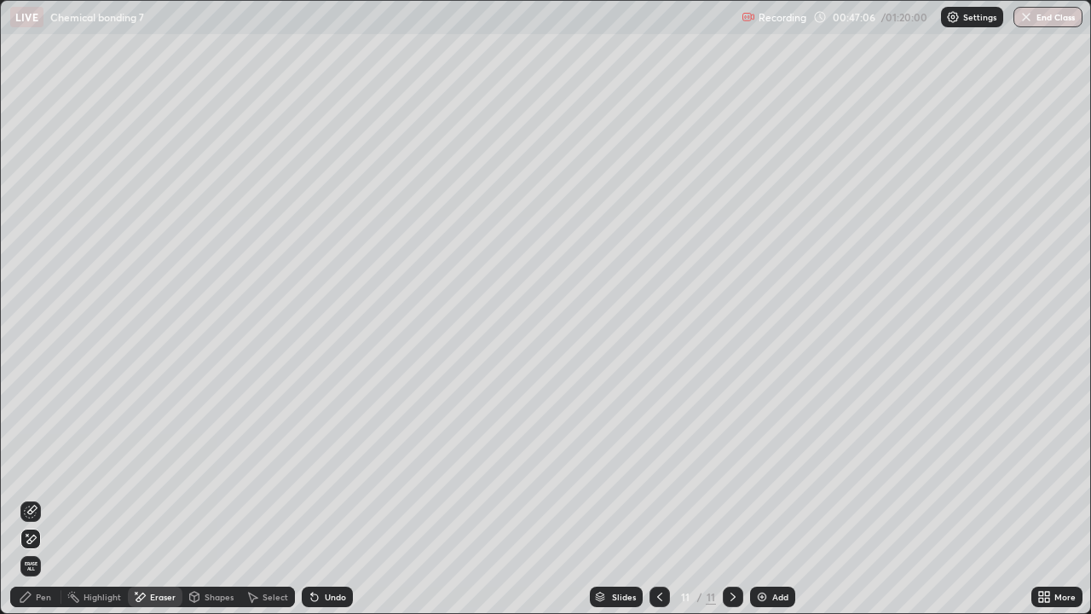
click at [326, 498] on div "Undo" at bounding box center [327, 596] width 51 height 20
click at [328, 498] on div "Undo" at bounding box center [327, 596] width 51 height 20
click at [329, 498] on div "Undo" at bounding box center [327, 596] width 51 height 20
click at [330, 498] on div "Undo" at bounding box center [327, 596] width 51 height 20
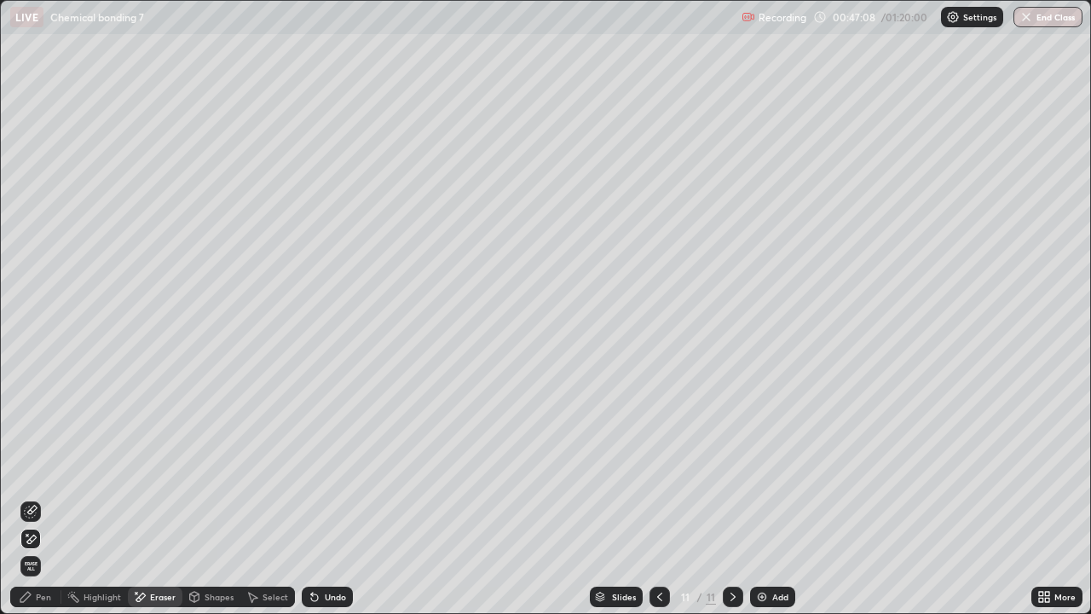
click at [330, 498] on div "Undo" at bounding box center [327, 596] width 51 height 20
click at [332, 498] on div "Undo" at bounding box center [327, 596] width 51 height 20
click at [20, 498] on icon at bounding box center [26, 597] width 14 height 14
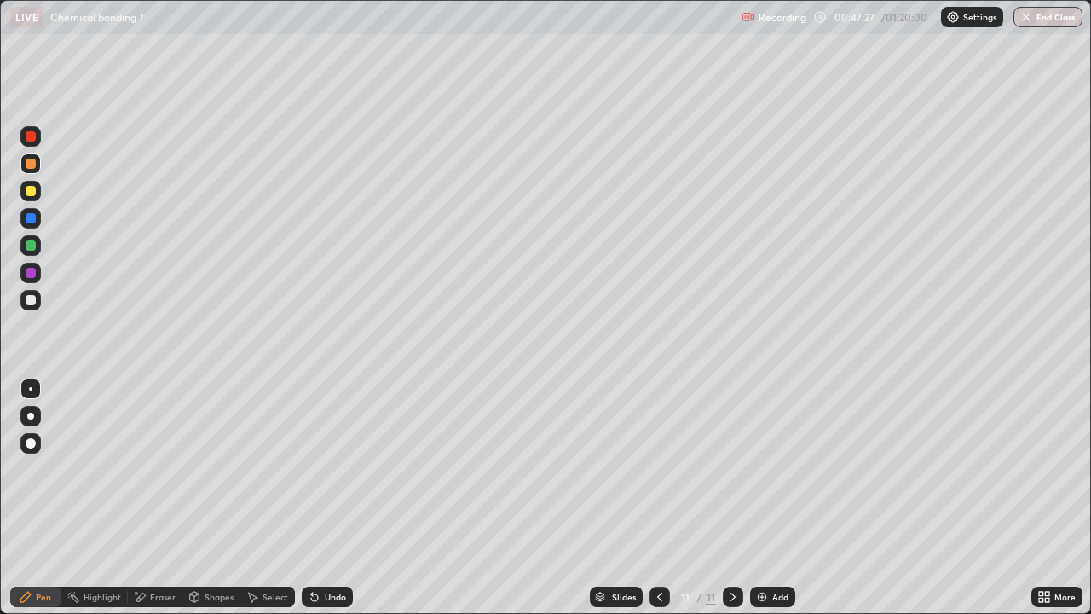
click at [27, 270] on div at bounding box center [31, 273] width 10 height 10
click at [320, 498] on div "Undo" at bounding box center [327, 596] width 51 height 20
click at [31, 416] on div at bounding box center [30, 415] width 7 height 7
click at [26, 246] on div at bounding box center [31, 245] width 10 height 10
click at [29, 190] on div at bounding box center [31, 191] width 10 height 10
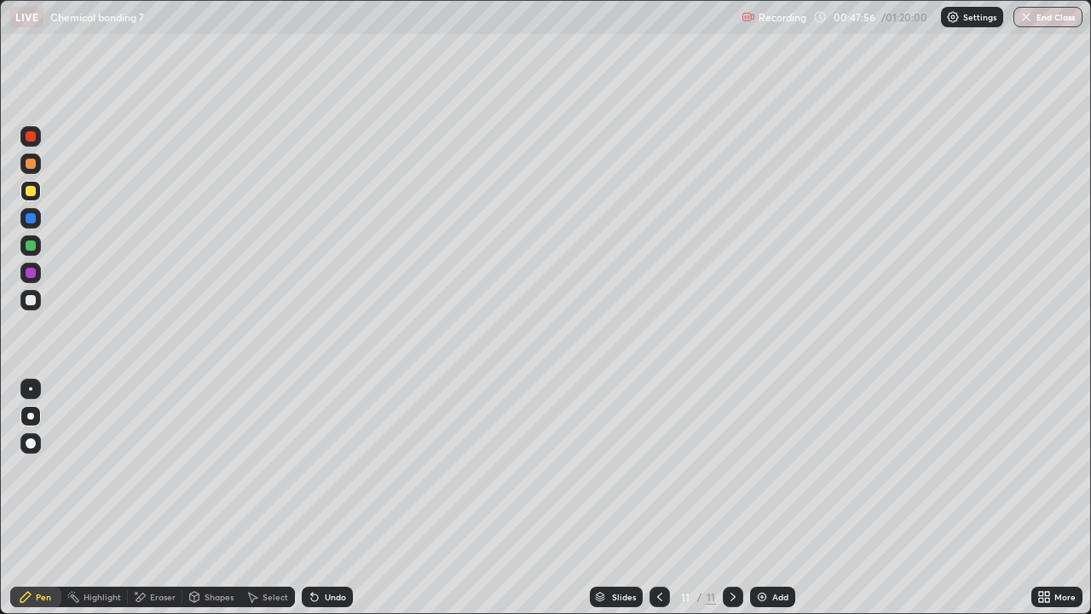
click at [34, 161] on div at bounding box center [31, 164] width 10 height 10
click at [158, 498] on div "Eraser" at bounding box center [163, 596] width 26 height 9
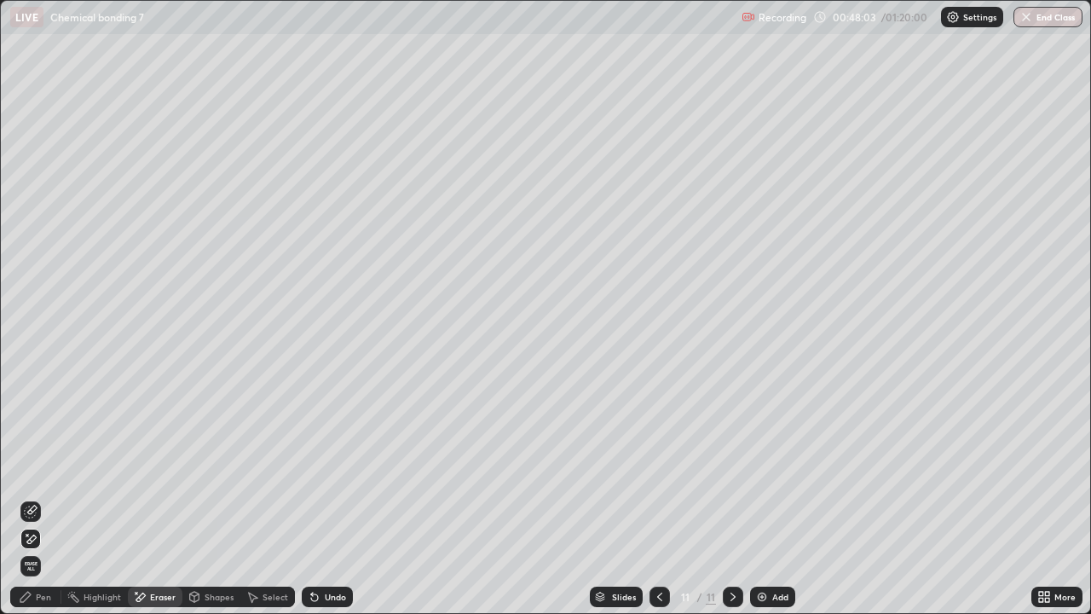
click at [28, 498] on icon at bounding box center [26, 597] width 14 height 14
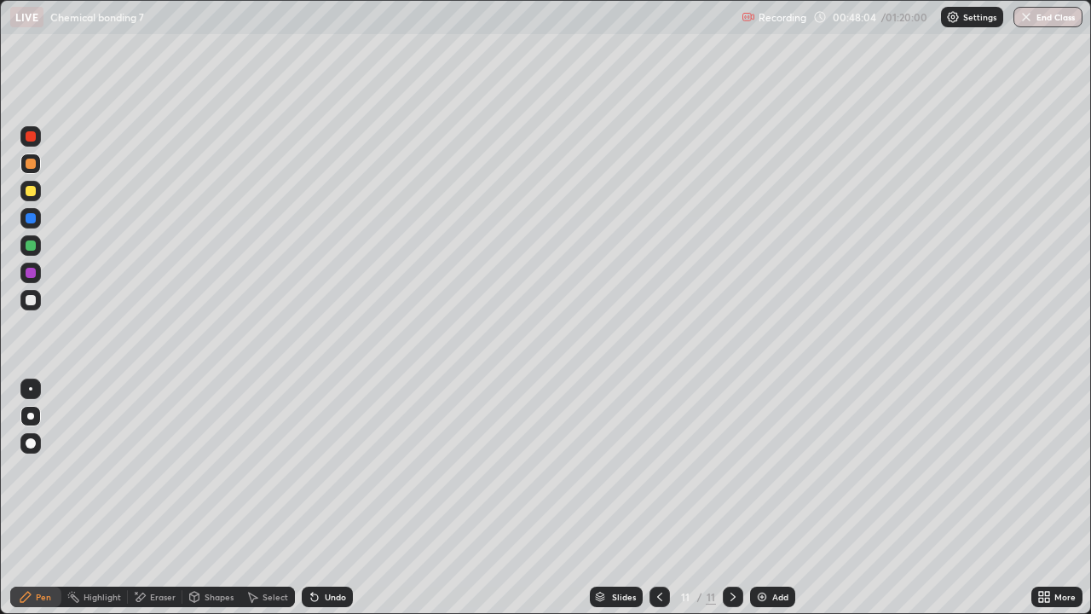
click at [30, 298] on div at bounding box center [31, 300] width 10 height 10
click at [340, 498] on div "Undo" at bounding box center [335, 596] width 21 height 9
click at [144, 498] on icon at bounding box center [140, 597] width 14 height 14
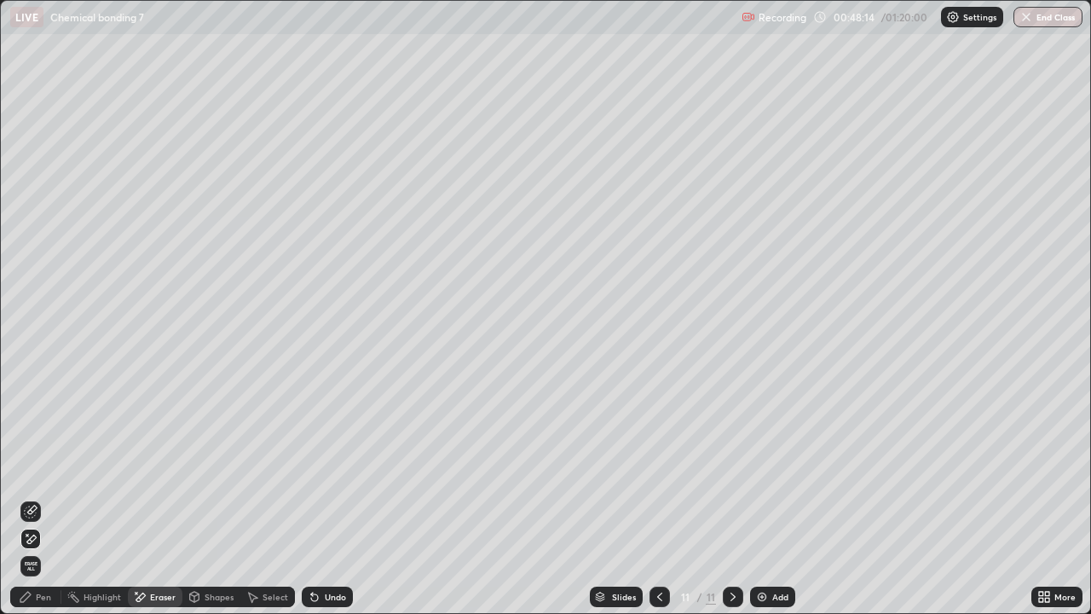
click at [25, 498] on div "Pen" at bounding box center [35, 596] width 51 height 20
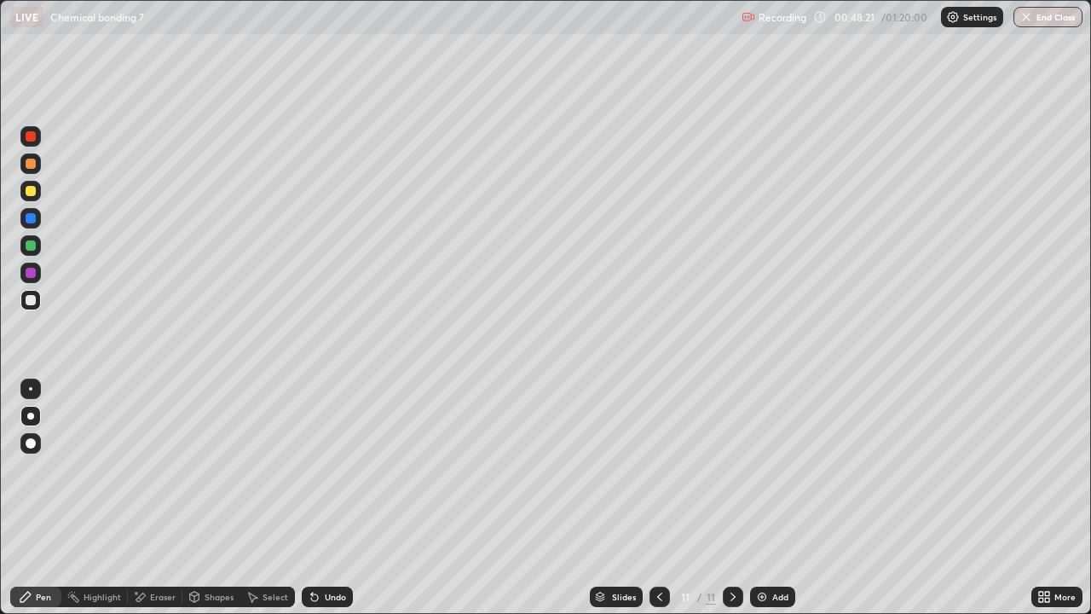
click at [155, 498] on div "Eraser" at bounding box center [163, 596] width 26 height 9
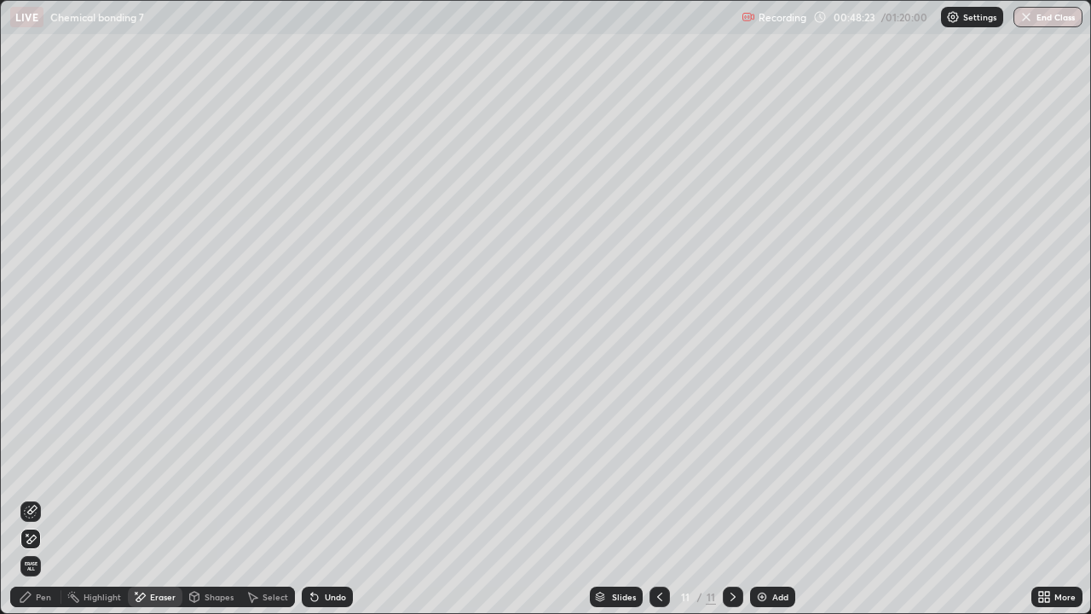
click at [24, 498] on div "Pen" at bounding box center [35, 596] width 51 height 20
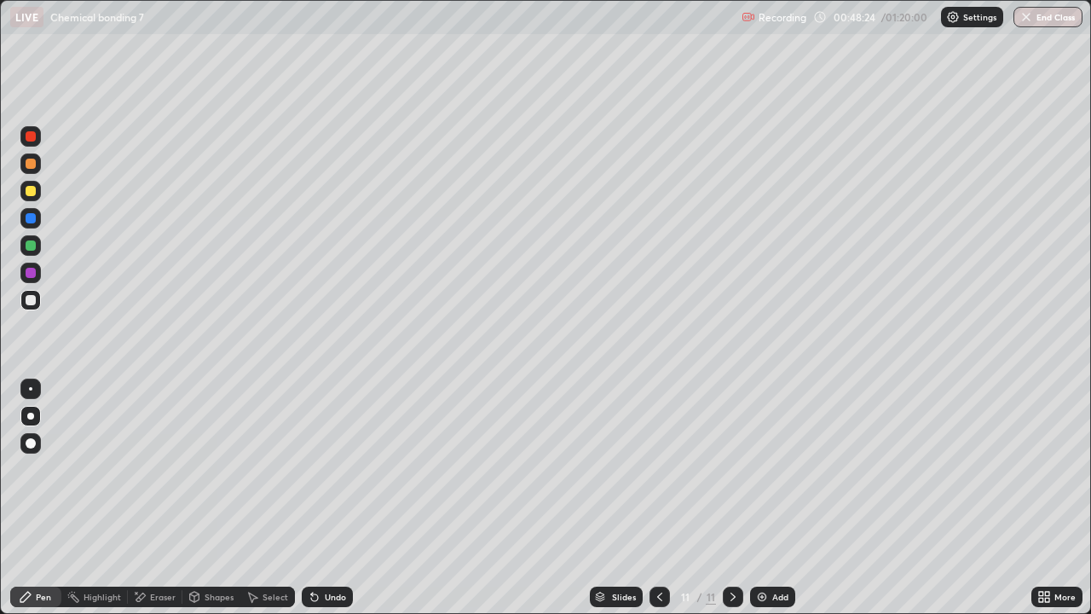
click at [30, 216] on div at bounding box center [31, 218] width 10 height 10
click at [26, 164] on div at bounding box center [31, 164] width 10 height 10
click at [163, 498] on div "Eraser" at bounding box center [163, 596] width 26 height 9
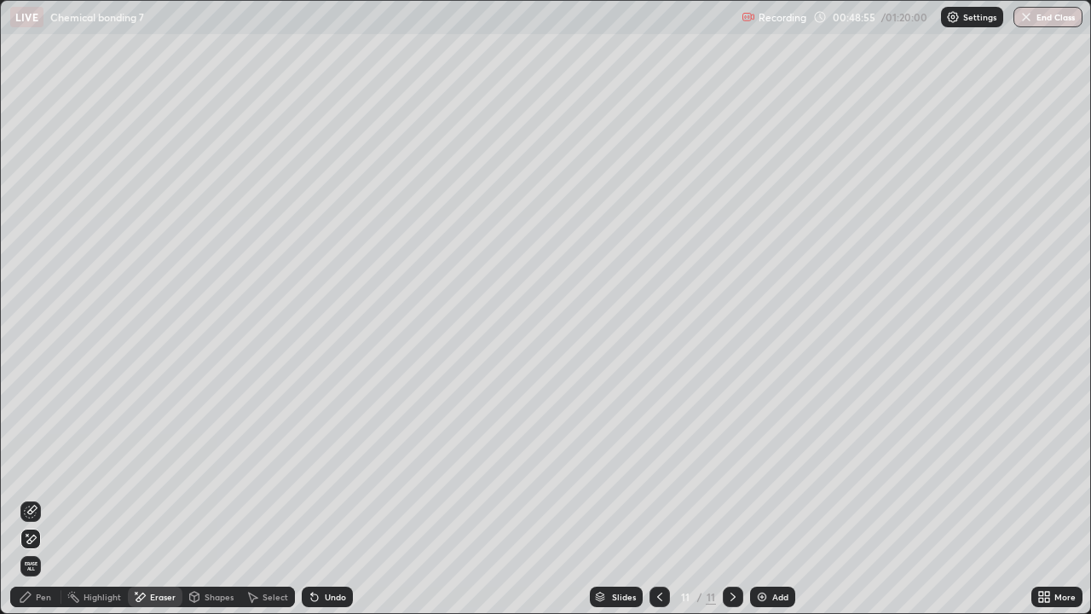
click at [43, 498] on div "Pen" at bounding box center [43, 596] width 15 height 9
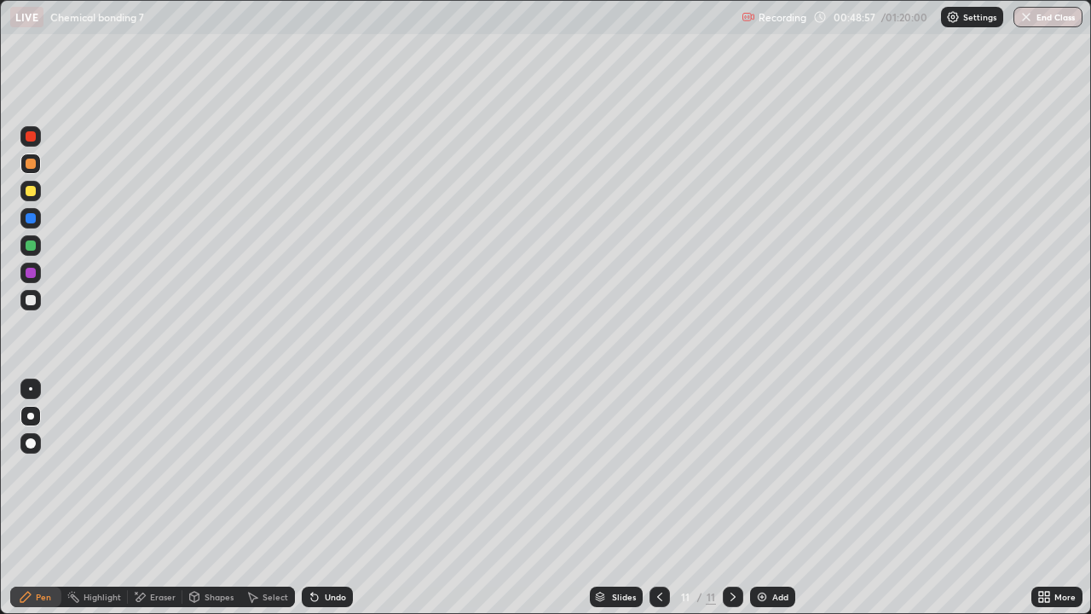
click at [31, 300] on div at bounding box center [31, 300] width 10 height 10
click at [34, 170] on div at bounding box center [30, 163] width 20 height 20
click at [150, 498] on div "Eraser" at bounding box center [163, 596] width 26 height 9
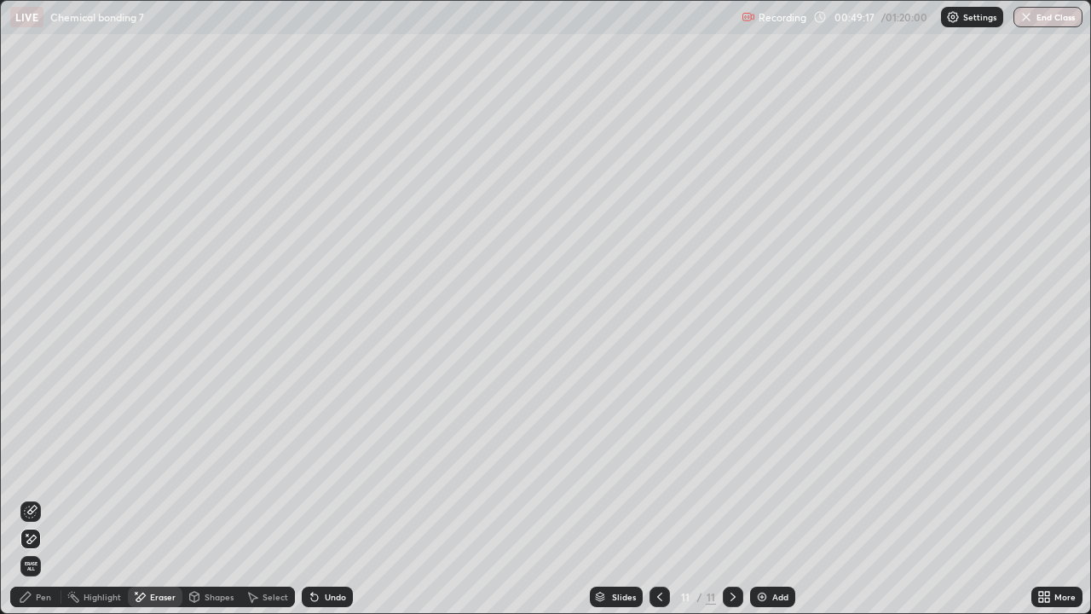
click at [37, 498] on div "Pen" at bounding box center [43, 596] width 15 height 9
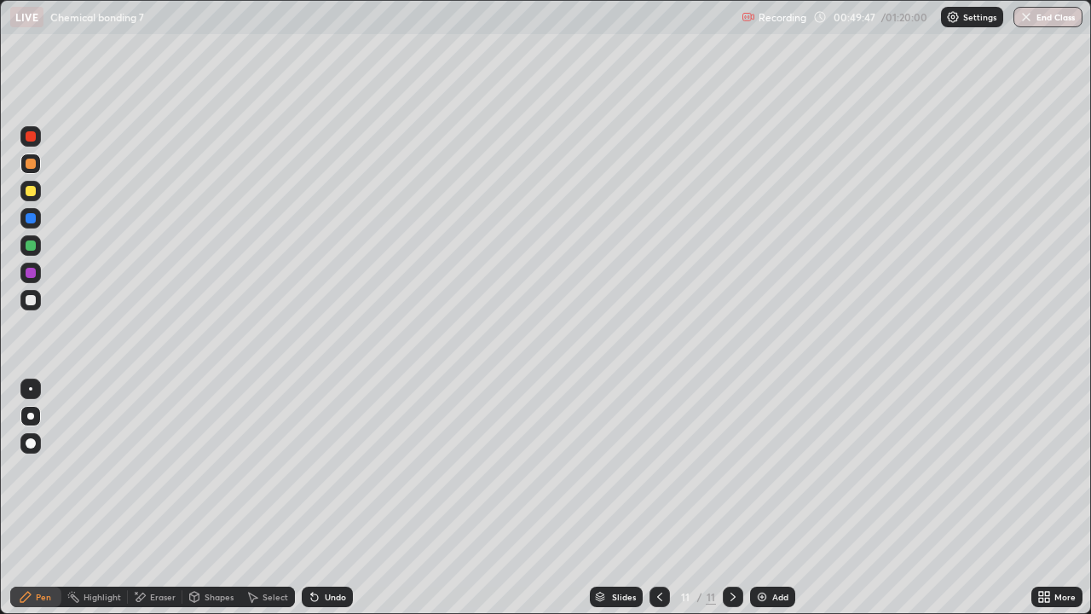
click at [48, 498] on div "Pen" at bounding box center [35, 596] width 51 height 20
click at [738, 498] on icon at bounding box center [733, 597] width 14 height 14
click at [767, 498] on div "Add" at bounding box center [772, 596] width 45 height 20
click at [26, 193] on div at bounding box center [31, 191] width 10 height 10
click at [27, 303] on div at bounding box center [31, 300] width 10 height 10
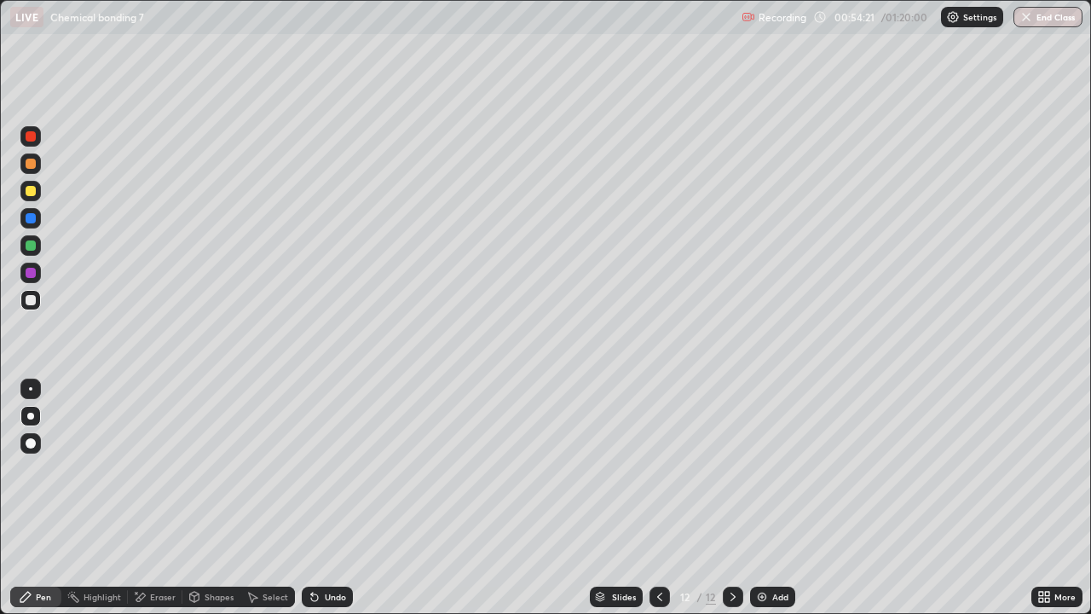
click at [31, 274] on div at bounding box center [31, 273] width 10 height 10
click at [313, 498] on icon at bounding box center [314, 597] width 7 height 7
click at [37, 303] on div at bounding box center [30, 300] width 20 height 20
click at [23, 249] on div at bounding box center [30, 245] width 20 height 20
click at [38, 220] on div at bounding box center [30, 218] width 20 height 20
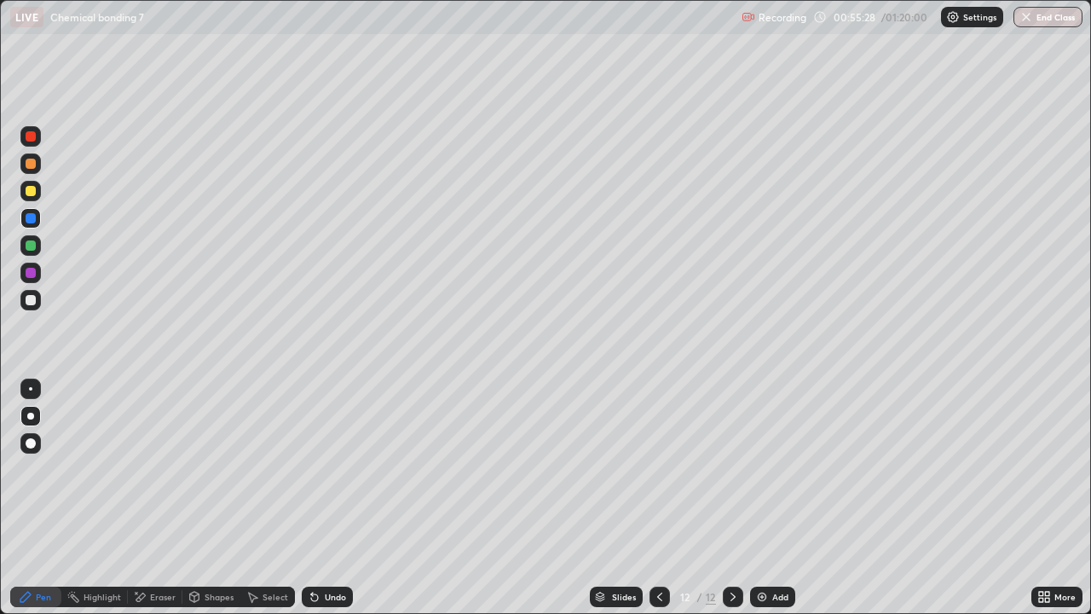
click at [26, 295] on div at bounding box center [30, 300] width 20 height 20
click at [662, 498] on div at bounding box center [659, 596] width 20 height 34
click at [312, 498] on icon at bounding box center [314, 597] width 7 height 7
click at [322, 498] on div "Undo" at bounding box center [327, 596] width 51 height 20
click at [729, 498] on icon at bounding box center [733, 597] width 14 height 14
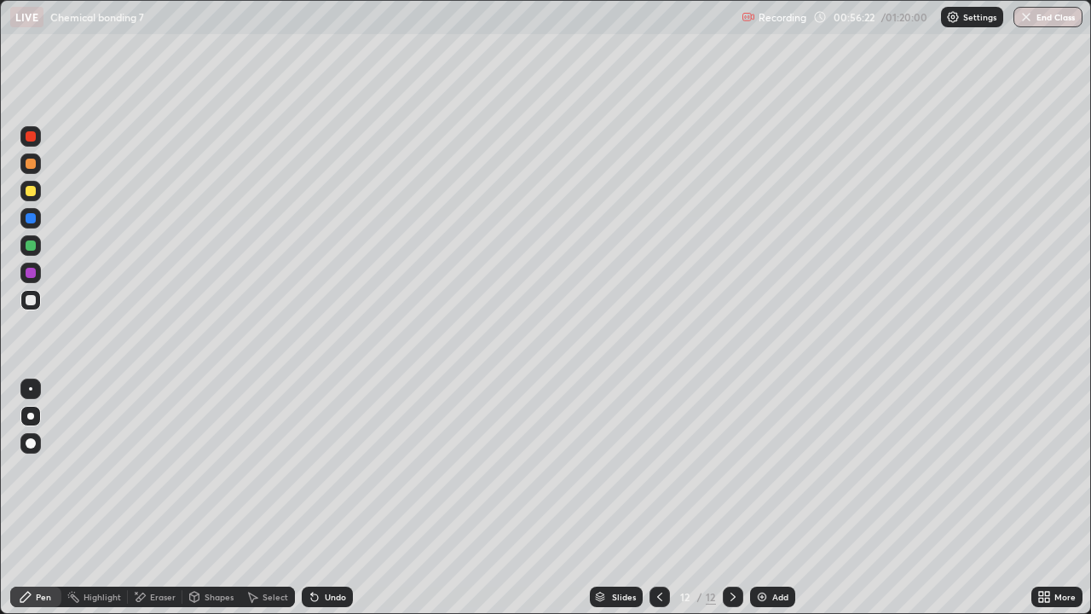
click at [763, 498] on img at bounding box center [762, 597] width 14 height 14
click at [28, 271] on div at bounding box center [31, 273] width 10 height 10
click at [31, 165] on div at bounding box center [31, 164] width 10 height 10
click at [24, 250] on div at bounding box center [30, 245] width 20 height 20
click at [650, 498] on div at bounding box center [659, 596] width 20 height 20
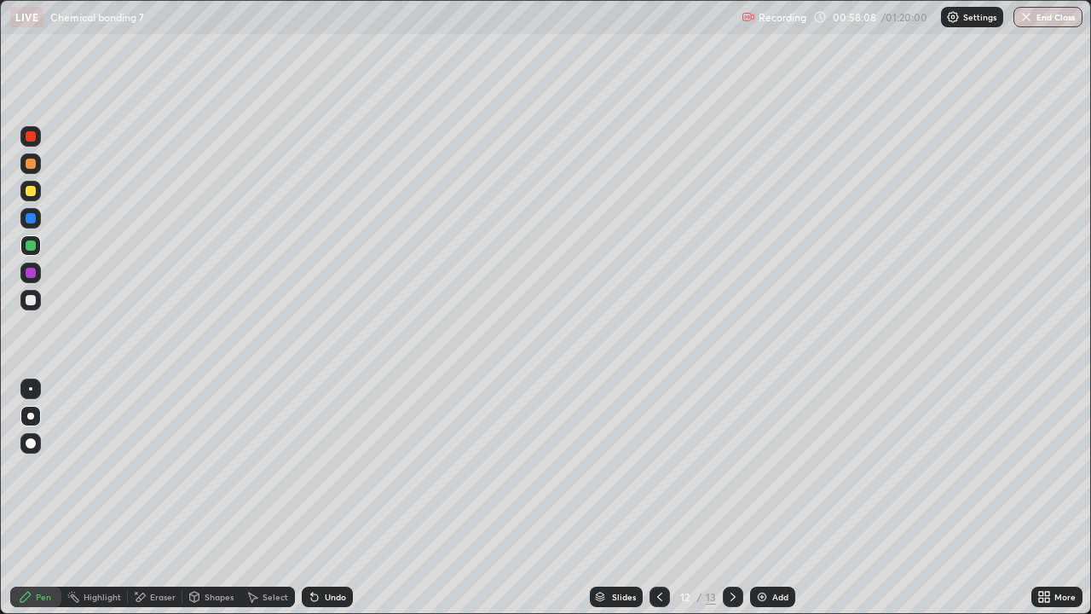
click at [730, 498] on icon at bounding box center [733, 597] width 14 height 14
click at [30, 171] on div at bounding box center [30, 163] width 20 height 20
click at [31, 301] on div at bounding box center [31, 300] width 10 height 10
click at [30, 268] on div at bounding box center [31, 273] width 10 height 10
click at [255, 498] on div "Select" at bounding box center [267, 596] width 55 height 20
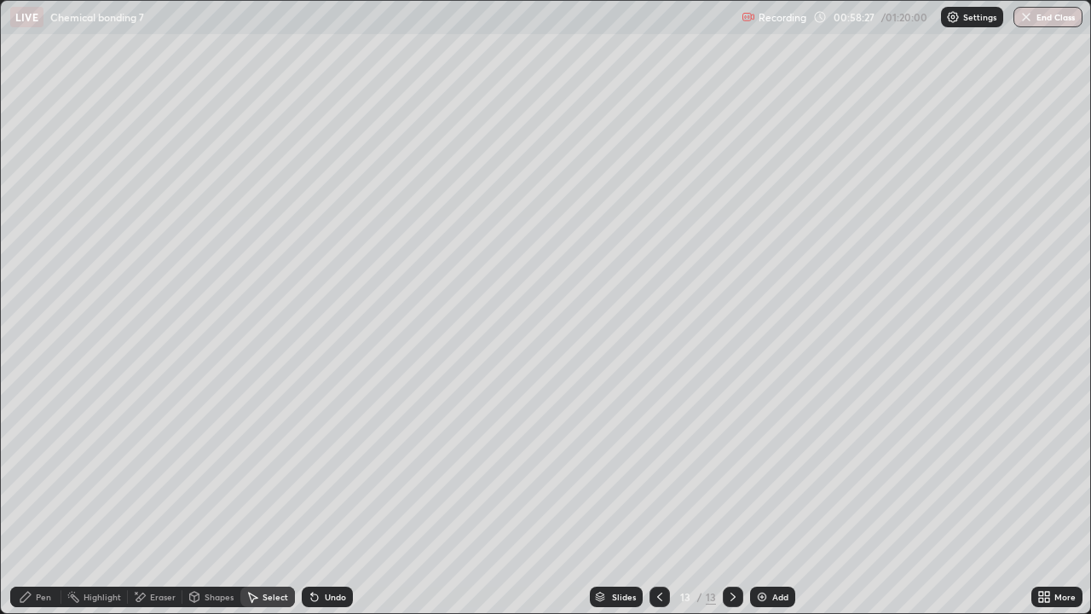
click at [265, 498] on div "Select" at bounding box center [267, 596] width 55 height 20
click at [24, 498] on icon at bounding box center [26, 597] width 14 height 14
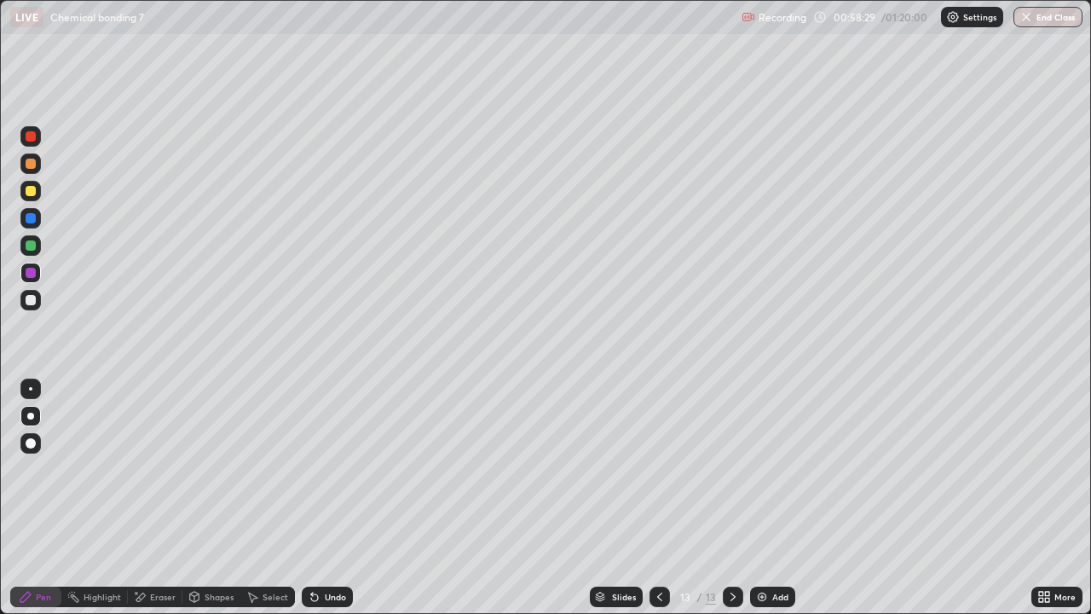
click at [253, 498] on div "Select" at bounding box center [267, 596] width 55 height 20
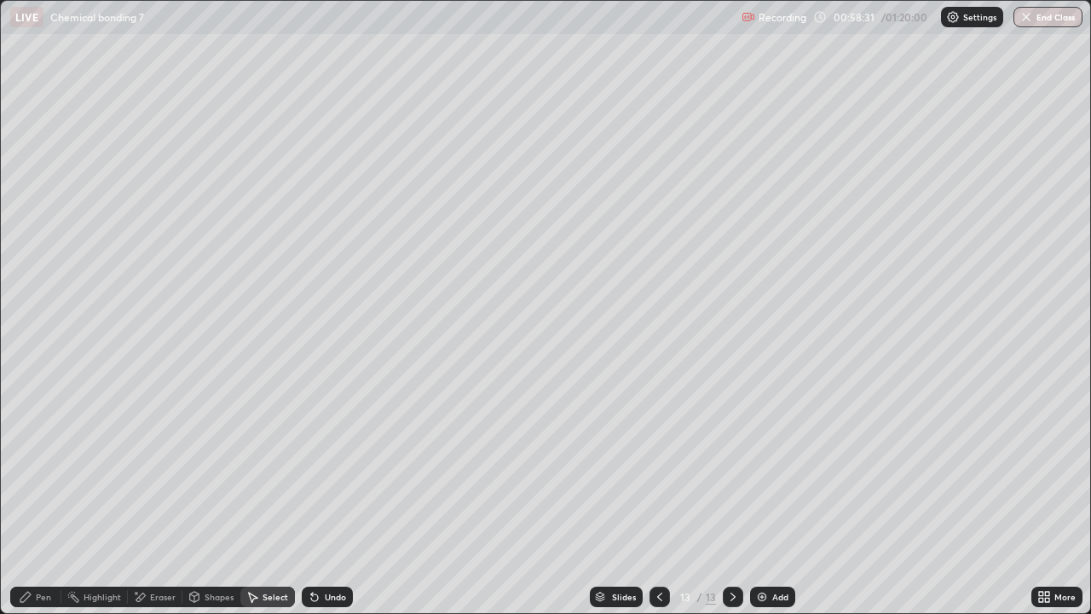
click at [47, 498] on div "Pen" at bounding box center [43, 596] width 15 height 9
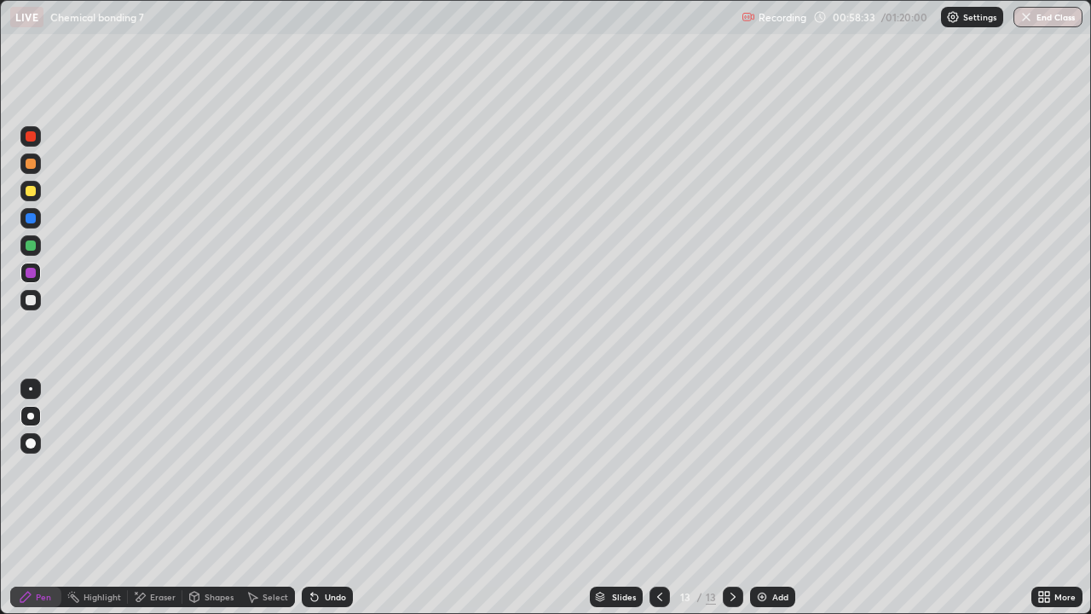
click at [262, 498] on div "Select" at bounding box center [267, 596] width 55 height 34
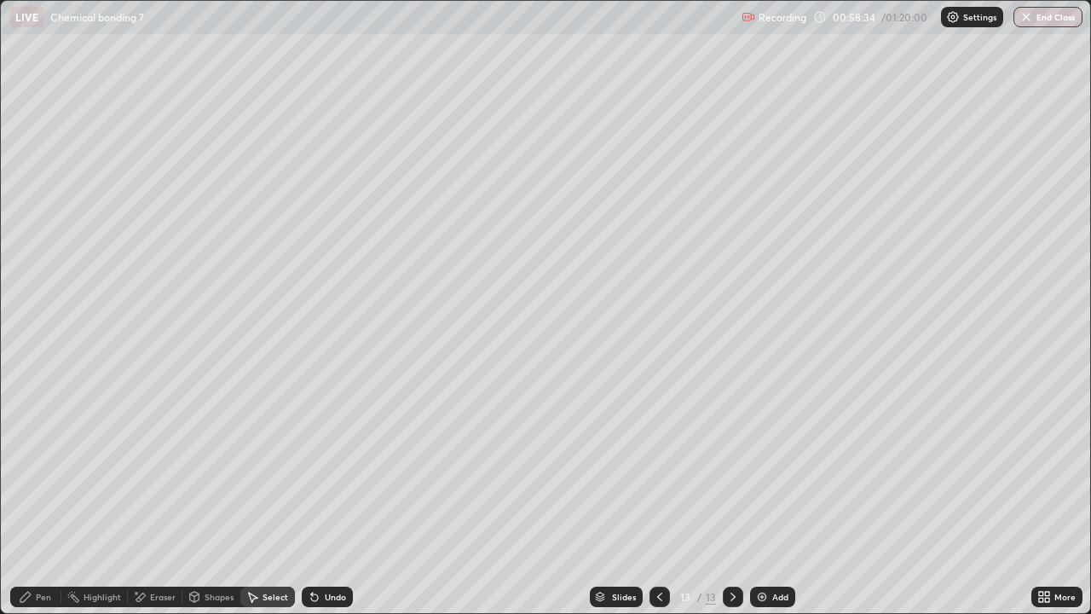
click at [32, 498] on div "Pen" at bounding box center [35, 596] width 51 height 20
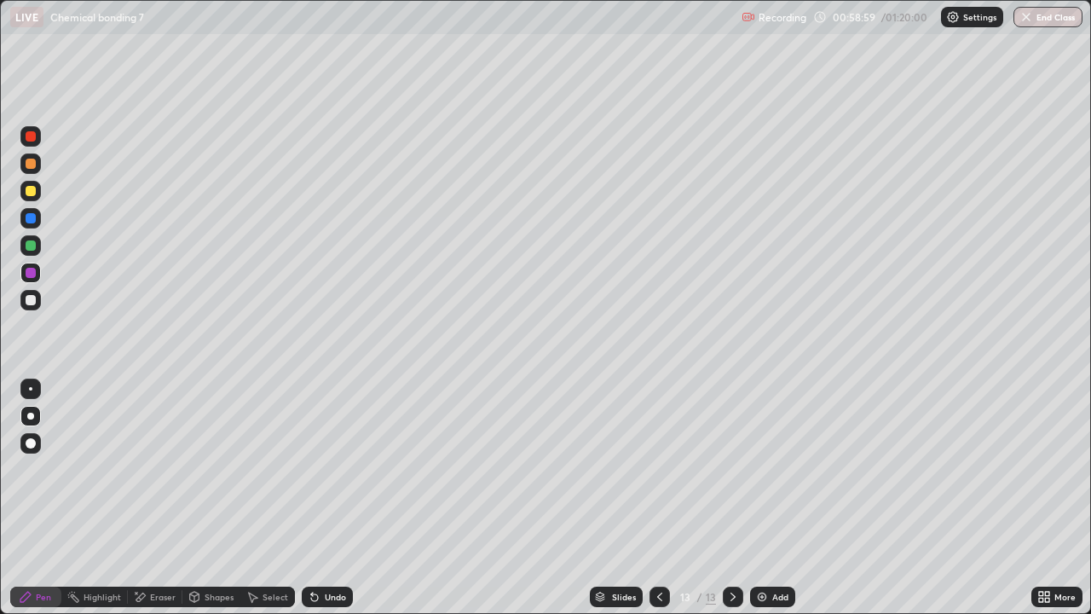
click at [28, 243] on div at bounding box center [31, 245] width 10 height 10
click at [321, 498] on div "Undo" at bounding box center [327, 596] width 51 height 20
click at [320, 498] on div "Undo" at bounding box center [327, 596] width 51 height 20
click at [312, 498] on icon at bounding box center [314, 597] width 7 height 7
click at [314, 498] on icon at bounding box center [314, 597] width 7 height 7
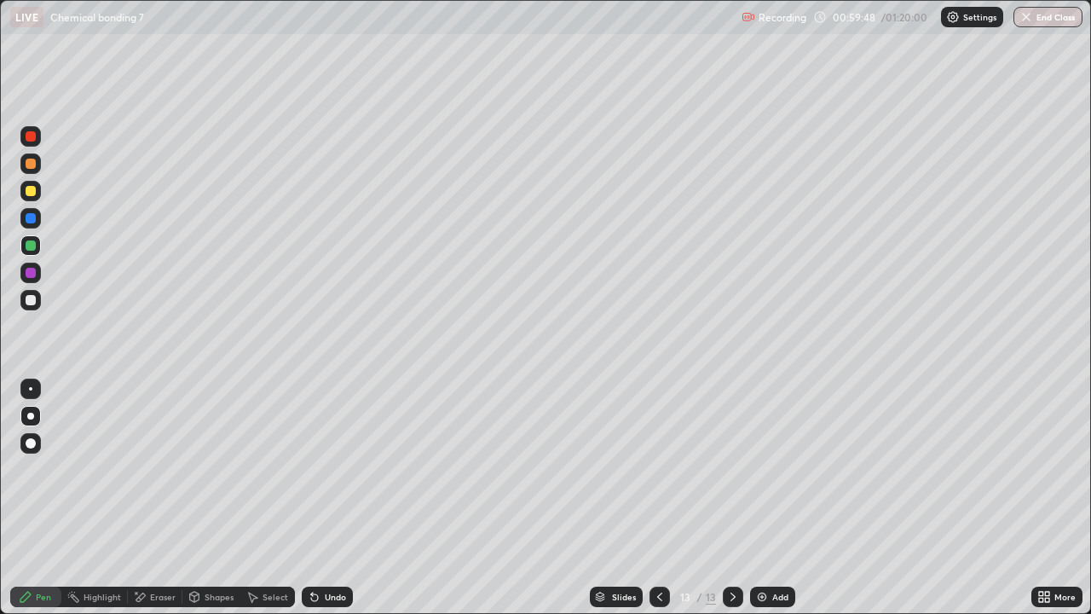
click at [312, 498] on icon at bounding box center [314, 597] width 7 height 7
click at [316, 498] on div "Undo" at bounding box center [327, 596] width 51 height 20
click at [314, 498] on div "Undo" at bounding box center [327, 596] width 51 height 20
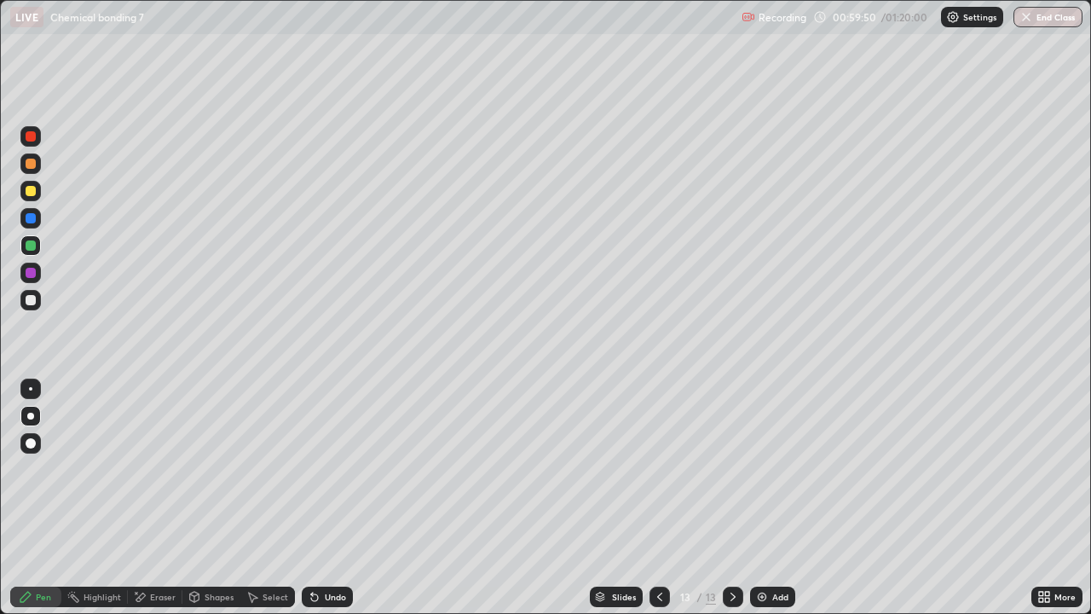
click at [314, 498] on div "Undo" at bounding box center [327, 596] width 51 height 20
click at [312, 498] on icon at bounding box center [314, 597] width 7 height 7
click at [29, 304] on div at bounding box center [31, 300] width 10 height 10
click at [40, 219] on div at bounding box center [30, 218] width 20 height 20
click at [731, 498] on icon at bounding box center [733, 597] width 14 height 14
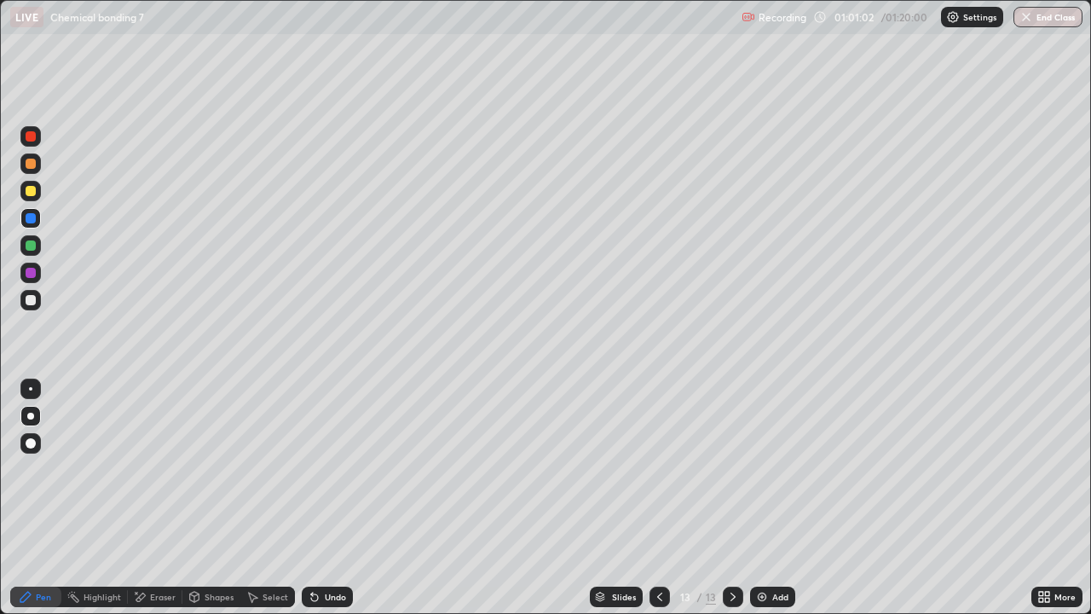
click at [763, 498] on img at bounding box center [762, 597] width 14 height 14
click at [30, 306] on div at bounding box center [30, 300] width 20 height 20
click at [26, 242] on div at bounding box center [31, 245] width 10 height 10
click at [29, 220] on div at bounding box center [31, 218] width 10 height 10
click at [32, 248] on div at bounding box center [31, 245] width 10 height 10
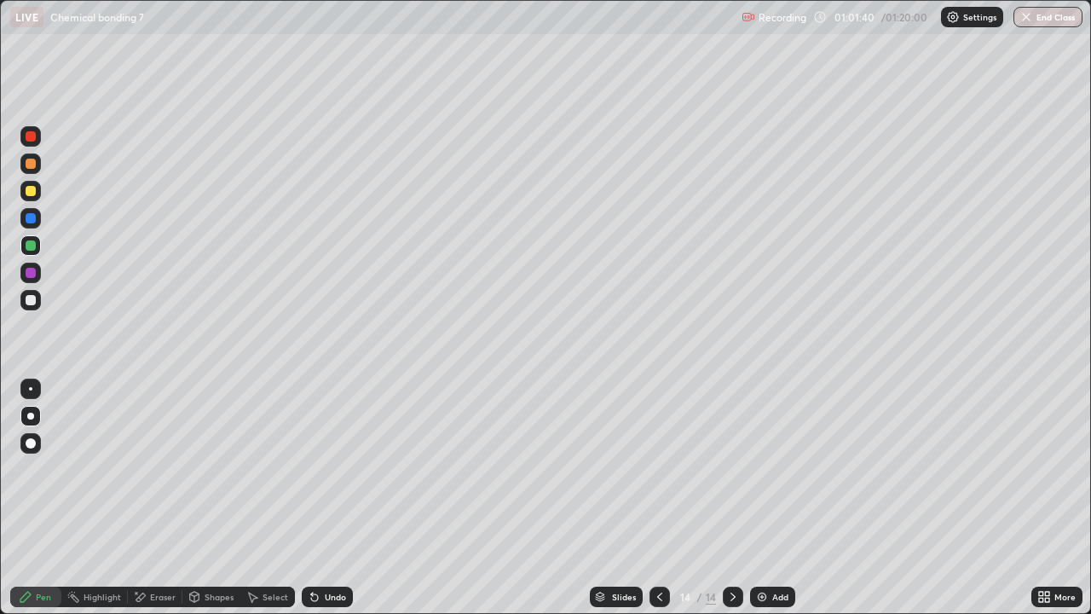
click at [31, 189] on div at bounding box center [31, 191] width 10 height 10
click at [33, 220] on div at bounding box center [31, 218] width 10 height 10
click at [37, 296] on div at bounding box center [30, 300] width 20 height 20
click at [40, 274] on div at bounding box center [30, 272] width 20 height 20
click at [726, 498] on icon at bounding box center [733, 597] width 14 height 14
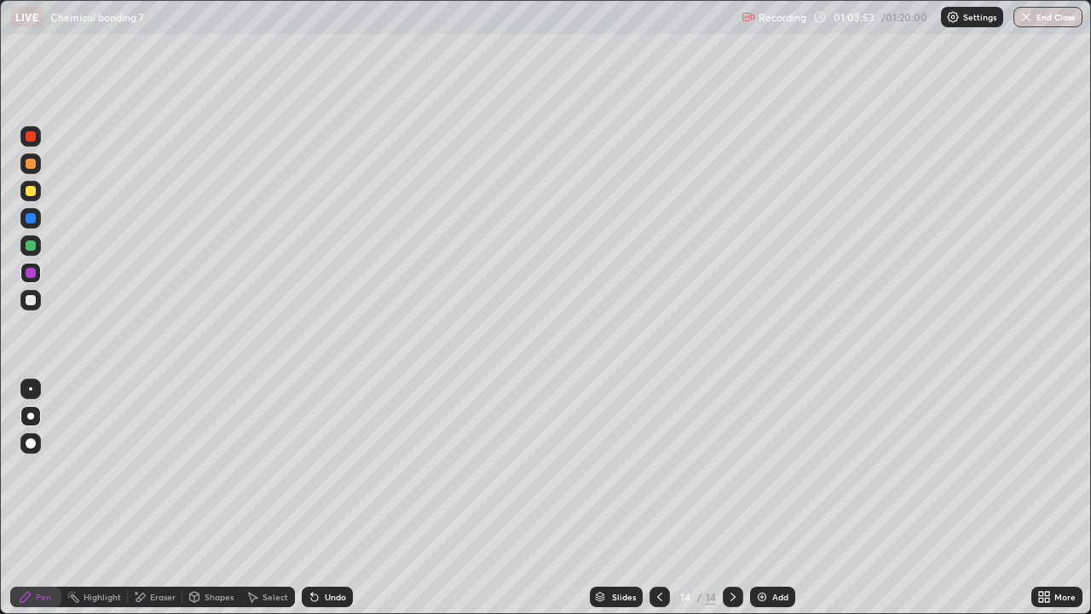
click at [762, 498] on img at bounding box center [762, 597] width 14 height 14
click at [30, 302] on div at bounding box center [31, 300] width 10 height 10
click at [161, 498] on div "Eraser" at bounding box center [155, 596] width 55 height 20
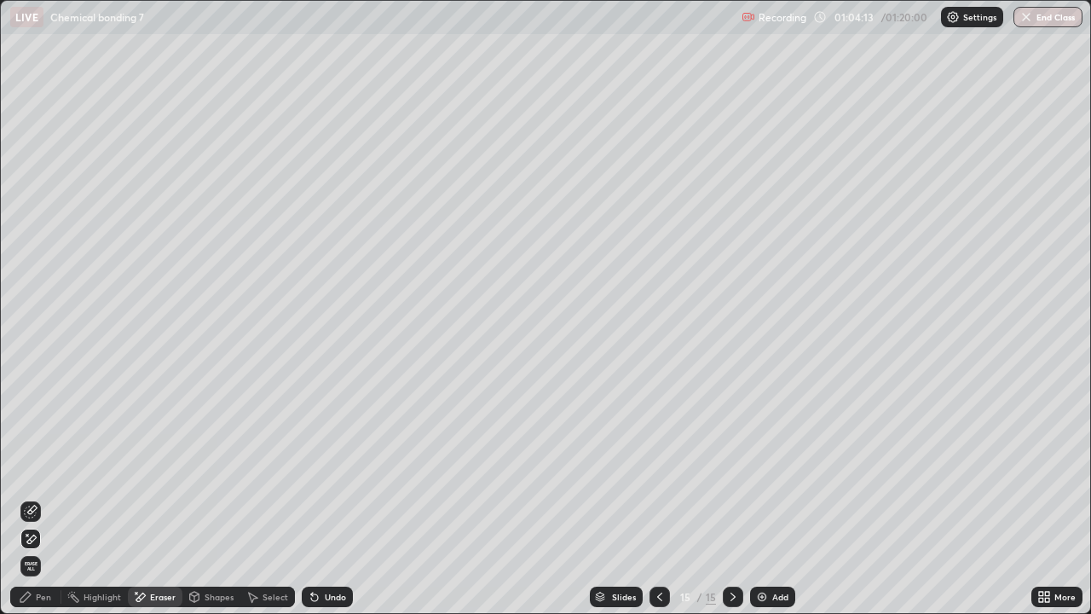
click at [311, 498] on icon at bounding box center [314, 597] width 7 height 7
click at [52, 498] on div "Pen" at bounding box center [35, 596] width 51 height 20
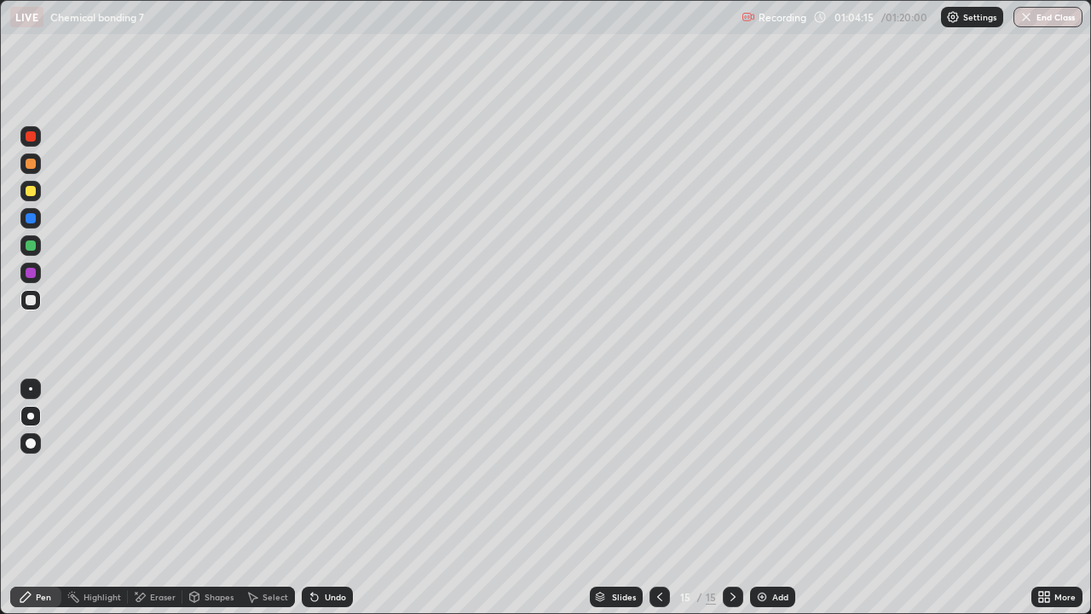
click at [160, 498] on div "Eraser" at bounding box center [163, 596] width 26 height 9
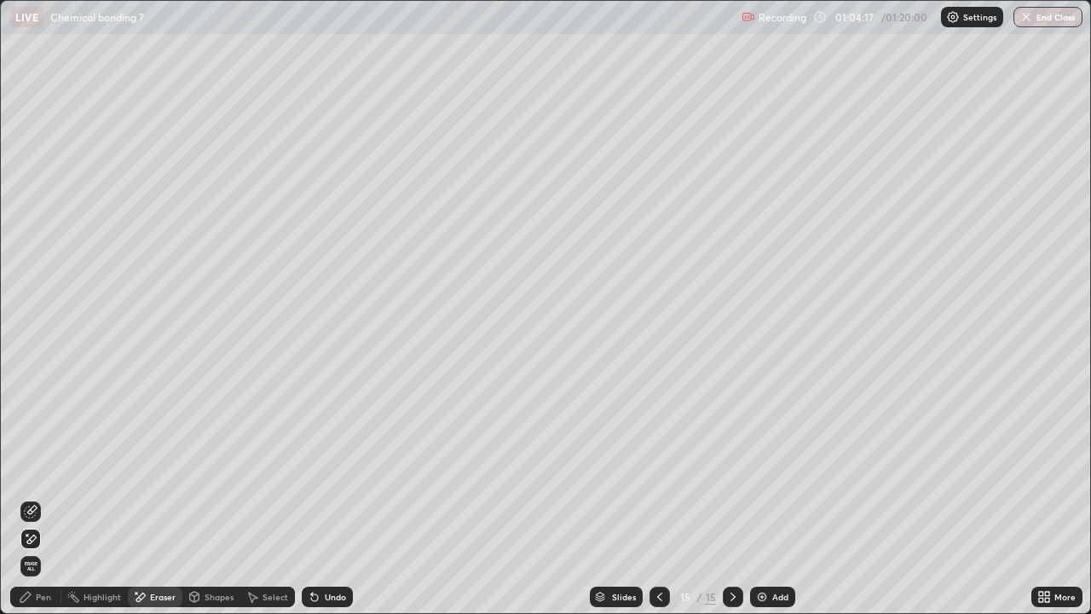
click at [31, 498] on icon at bounding box center [31, 512] width 14 height 14
click at [43, 498] on div "Pen" at bounding box center [43, 596] width 15 height 9
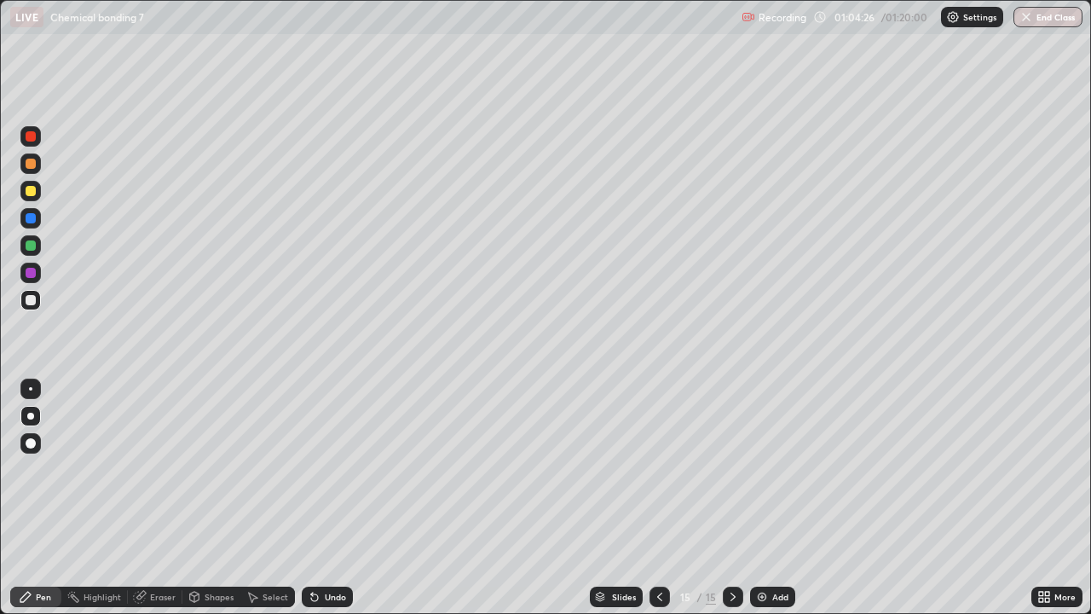
click at [31, 243] on div at bounding box center [31, 245] width 10 height 10
click at [30, 269] on div at bounding box center [31, 273] width 10 height 10
click at [30, 220] on div at bounding box center [31, 218] width 10 height 10
click at [656, 498] on icon at bounding box center [660, 597] width 14 height 14
click at [658, 498] on icon at bounding box center [660, 597] width 14 height 14
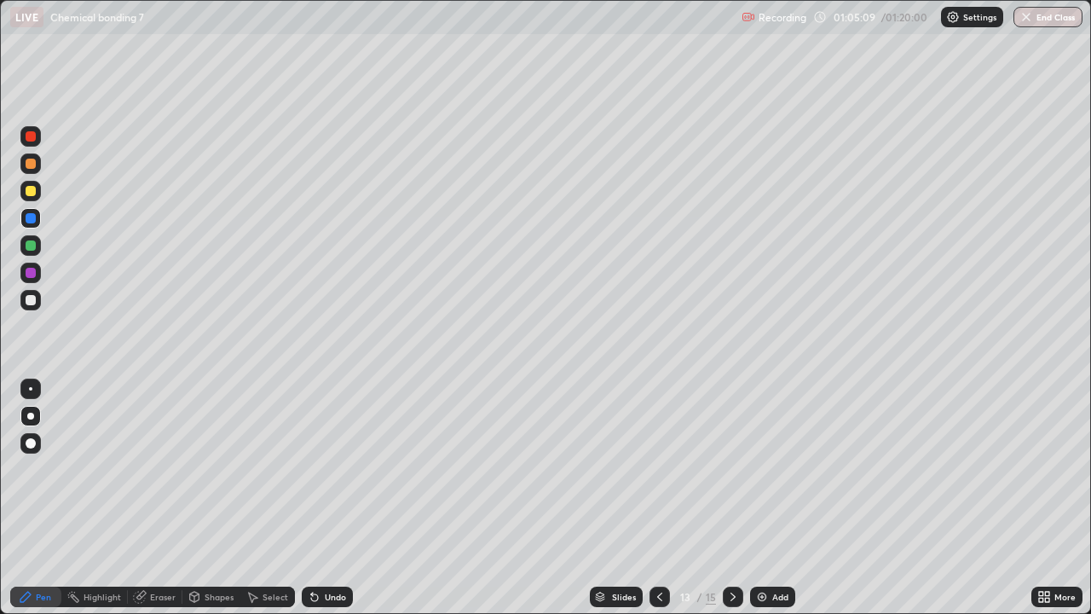
click at [658, 498] on icon at bounding box center [660, 597] width 14 height 14
click at [732, 498] on icon at bounding box center [733, 597] width 14 height 14
click at [45, 498] on div "Pen" at bounding box center [35, 596] width 51 height 20
click at [730, 498] on icon at bounding box center [733, 597] width 14 height 14
click at [731, 498] on icon at bounding box center [733, 597] width 14 height 14
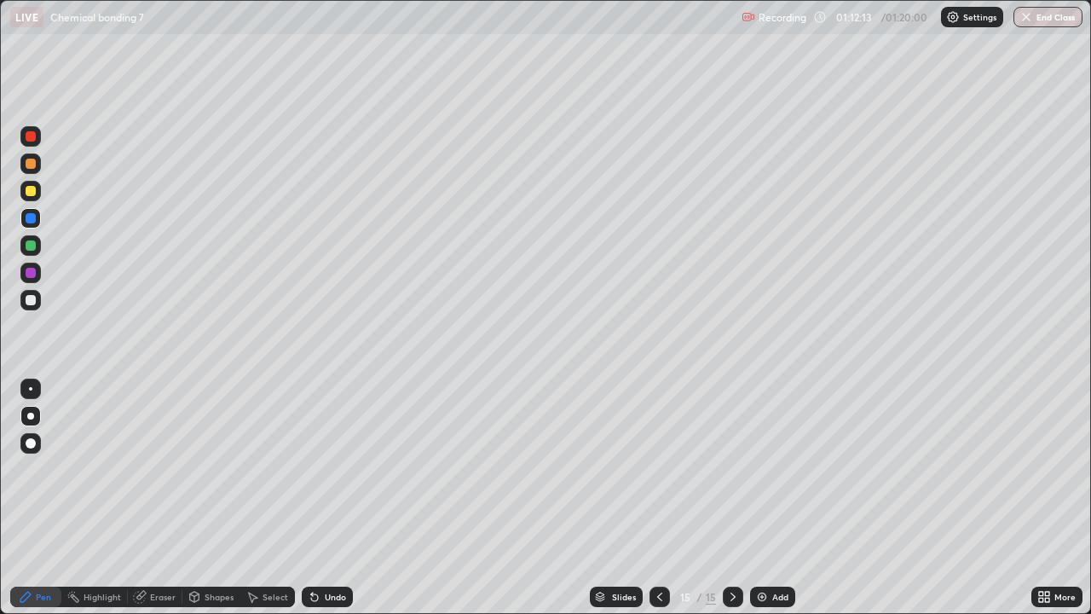
click at [766, 498] on img at bounding box center [762, 597] width 14 height 14
click at [30, 193] on div at bounding box center [31, 191] width 10 height 10
click at [32, 303] on div at bounding box center [31, 300] width 10 height 10
click at [28, 498] on div "Pen" at bounding box center [35, 596] width 51 height 20
click at [311, 498] on icon at bounding box center [312, 593] width 2 height 2
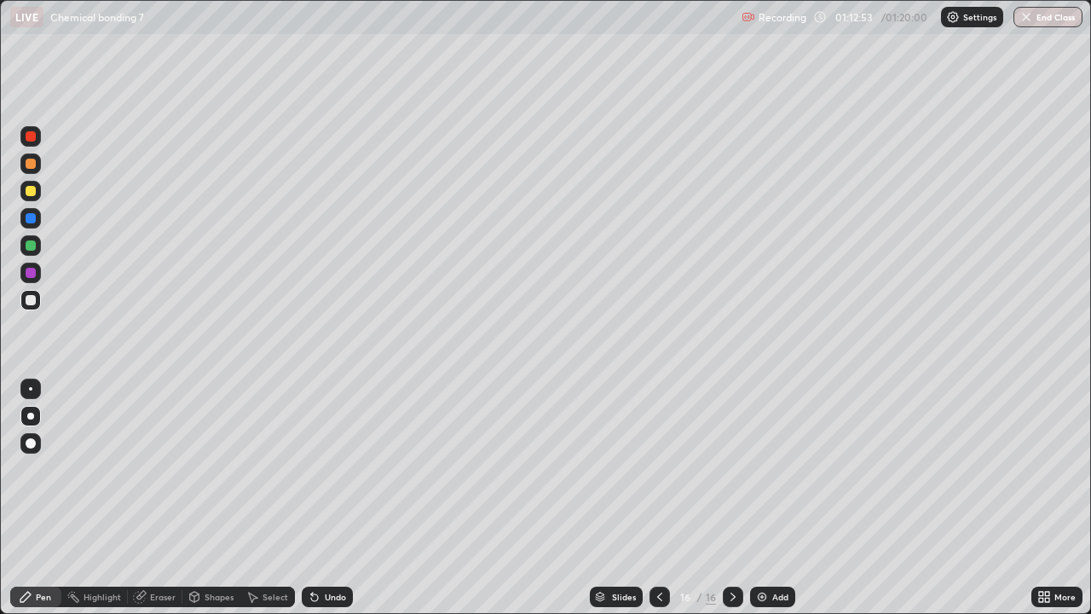
click at [308, 498] on icon at bounding box center [315, 597] width 14 height 14
click at [22, 269] on div at bounding box center [30, 272] width 20 height 20
click at [24, 243] on div at bounding box center [30, 245] width 20 height 20
click at [31, 301] on div at bounding box center [31, 300] width 10 height 10
click at [26, 270] on div at bounding box center [31, 273] width 10 height 10
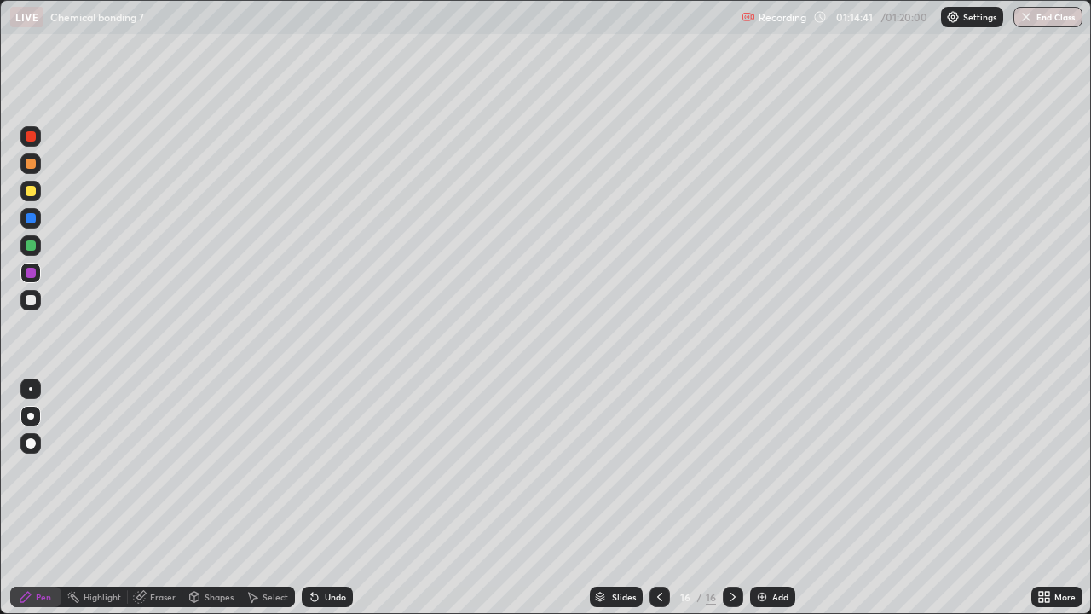
click at [38, 295] on div at bounding box center [30, 300] width 20 height 20
click at [32, 215] on div at bounding box center [31, 218] width 10 height 10
click at [20, 303] on div at bounding box center [30, 300] width 20 height 20
click at [40, 252] on div at bounding box center [30, 245] width 20 height 27
click at [35, 297] on div at bounding box center [31, 300] width 10 height 10
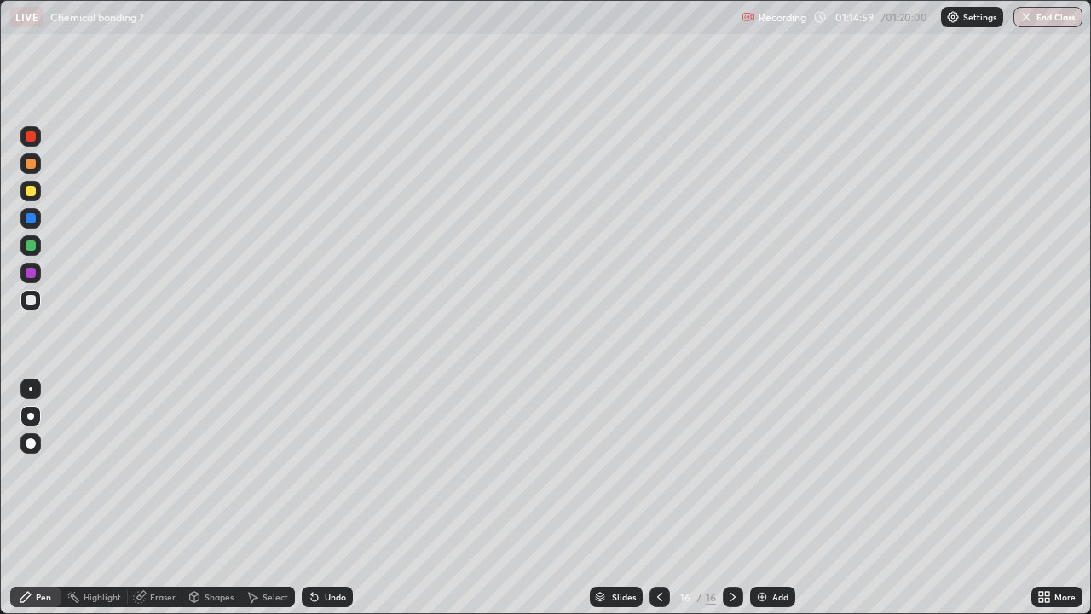
click at [24, 191] on div at bounding box center [30, 191] width 20 height 20
click at [26, 301] on div at bounding box center [31, 300] width 10 height 10
click at [314, 498] on icon at bounding box center [314, 597] width 7 height 7
click at [766, 498] on img at bounding box center [762, 597] width 14 height 14
click at [34, 192] on div at bounding box center [31, 191] width 10 height 10
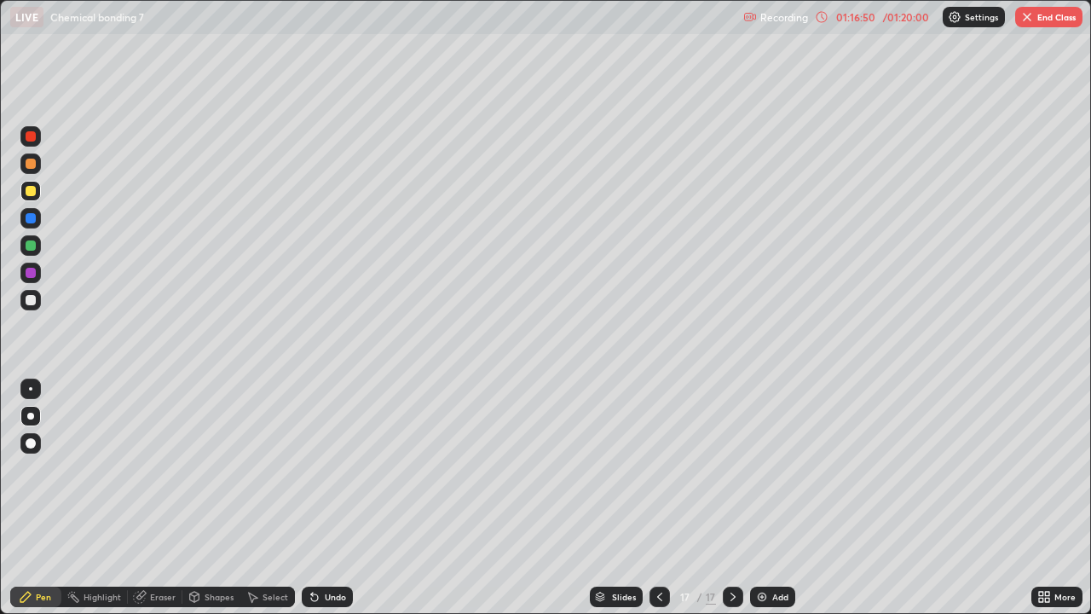
click at [22, 299] on div at bounding box center [30, 300] width 20 height 20
click at [39, 219] on div at bounding box center [30, 218] width 20 height 20
click at [320, 498] on div "Undo" at bounding box center [327, 596] width 51 height 20
click at [29, 298] on div at bounding box center [31, 300] width 10 height 10
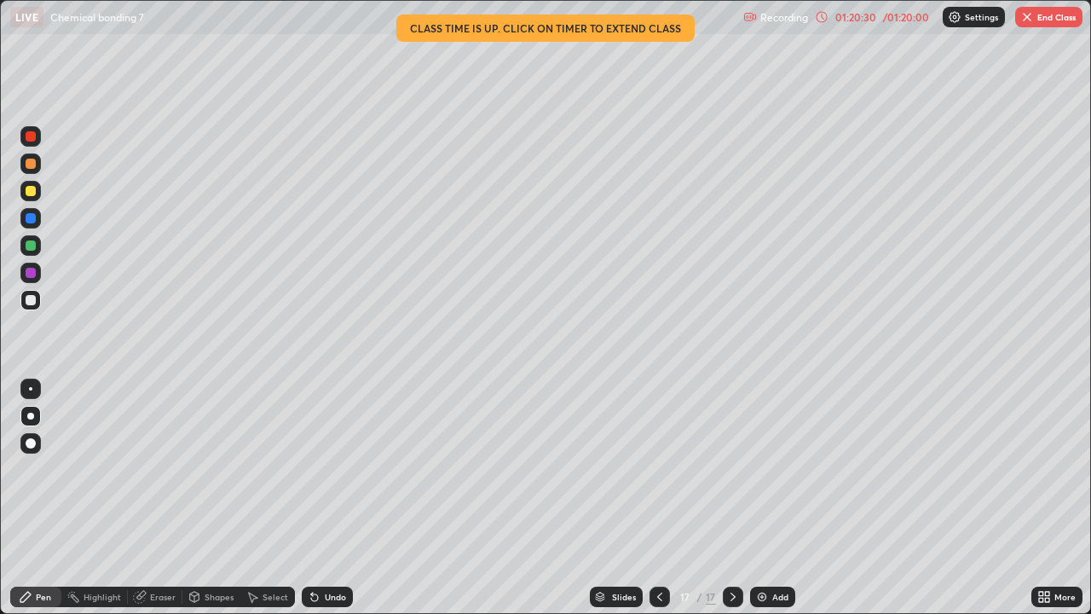
click at [1039, 20] on button "End Class" at bounding box center [1048, 17] width 67 height 20
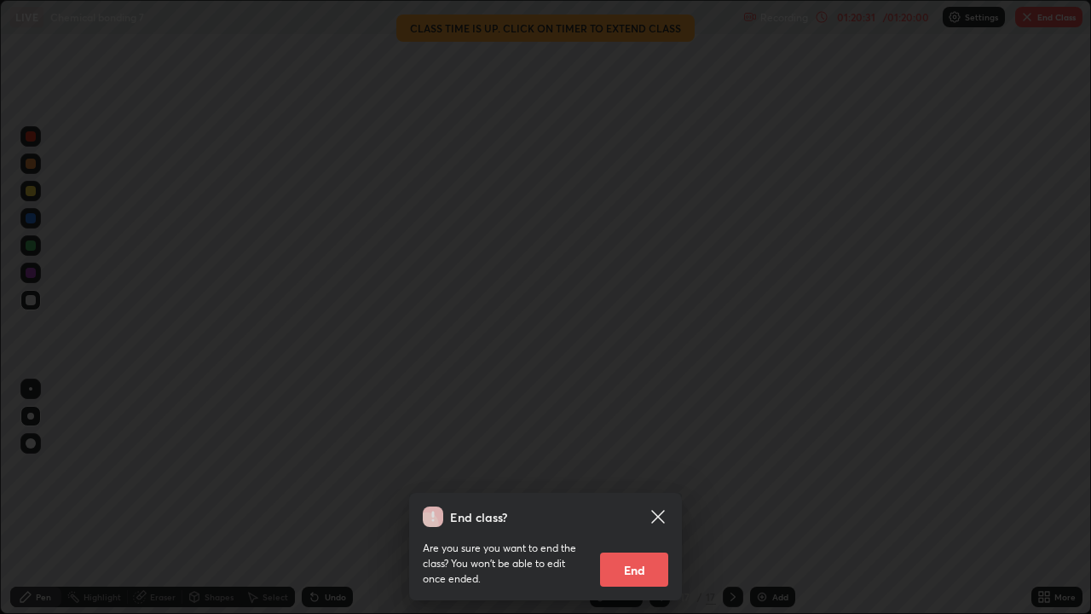
click at [637, 498] on button "End" at bounding box center [634, 569] width 68 height 34
